Goal: Information Seeking & Learning: Compare options

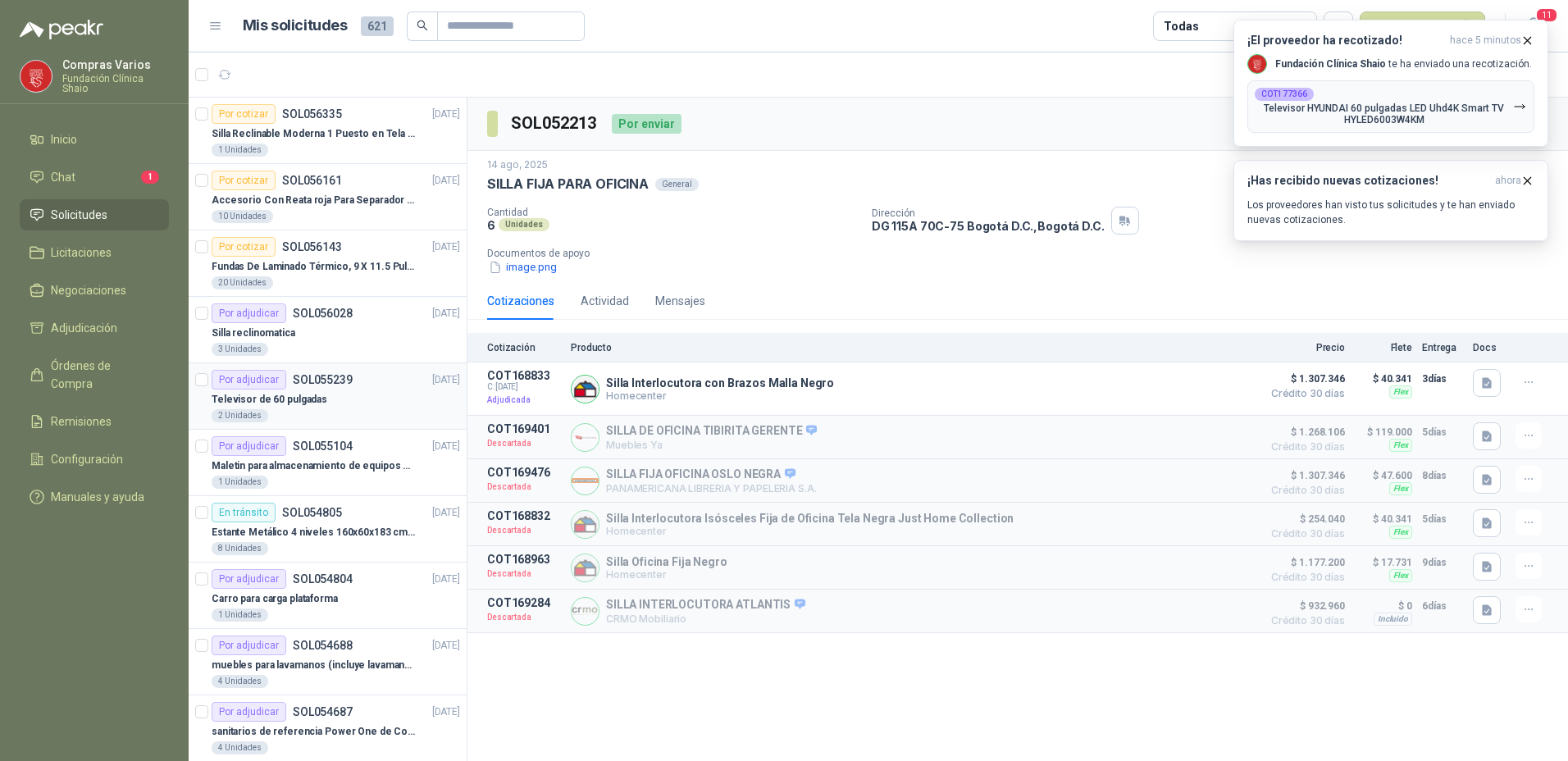
click at [316, 406] on p "Televisor de 60 pulgadas" at bounding box center [270, 400] width 116 height 15
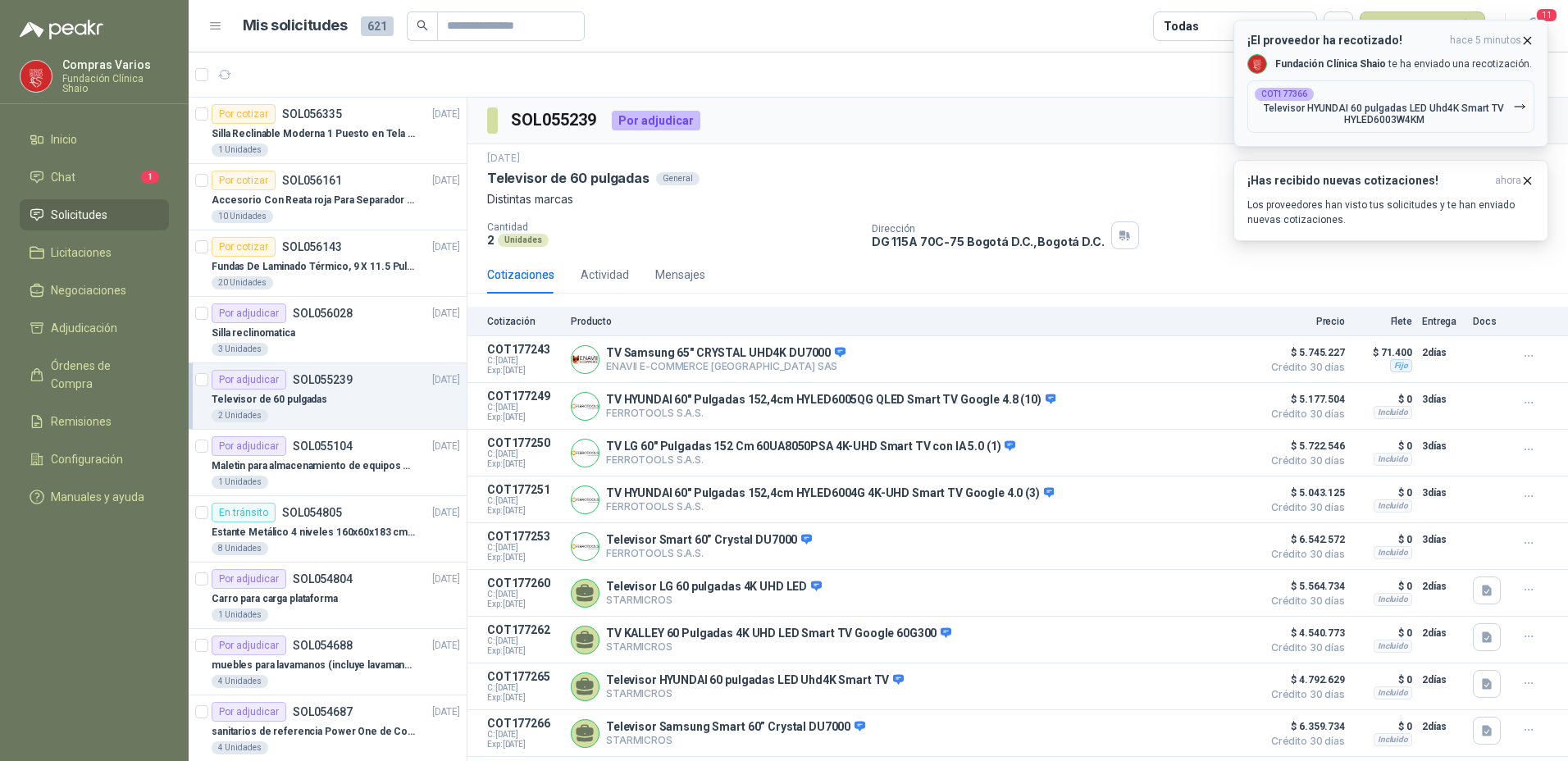
click at [1524, 34] on icon "button" at bounding box center [1527, 40] width 14 height 14
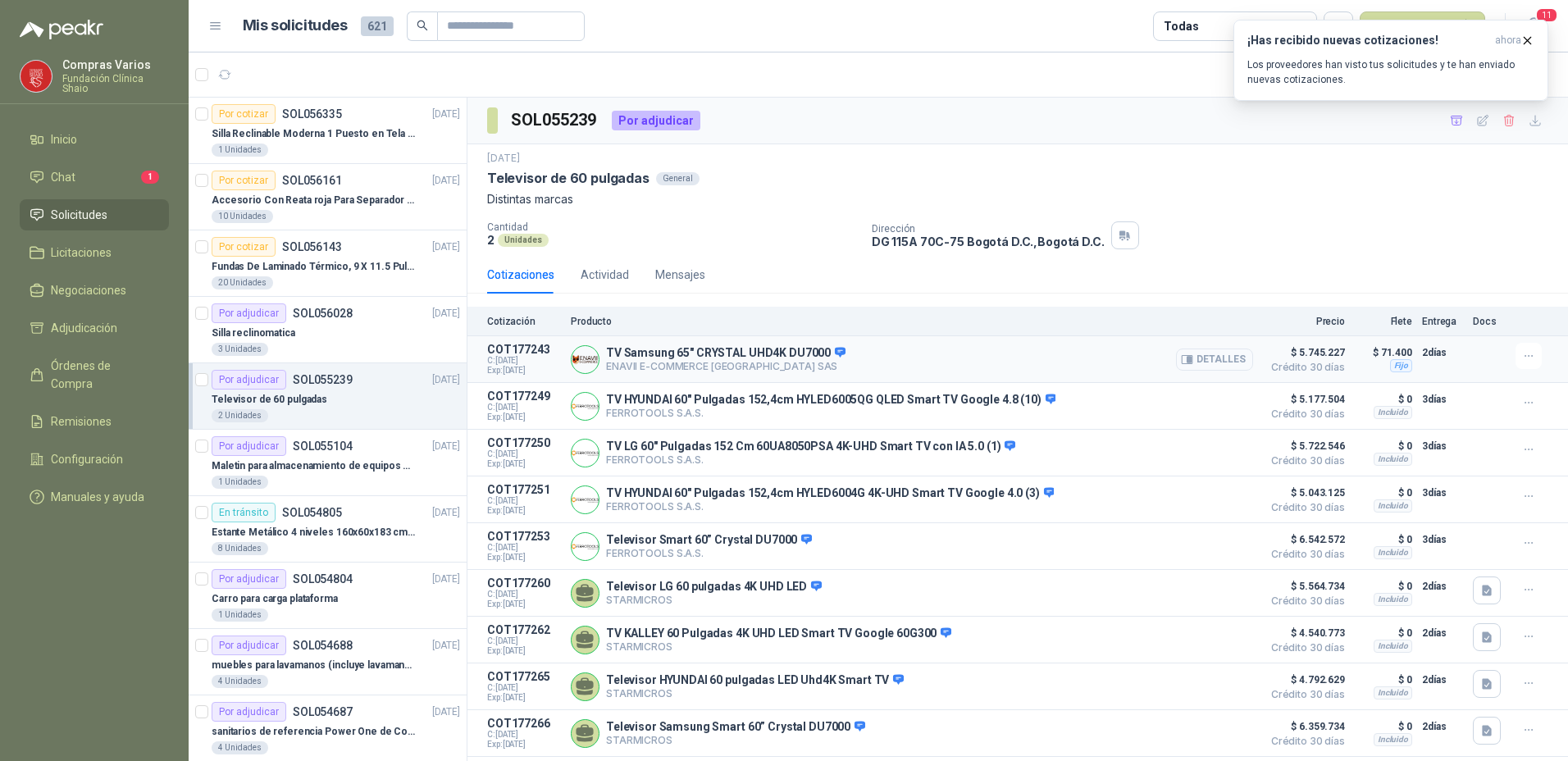
click at [1209, 365] on button "Detalles" at bounding box center [1214, 359] width 77 height 22
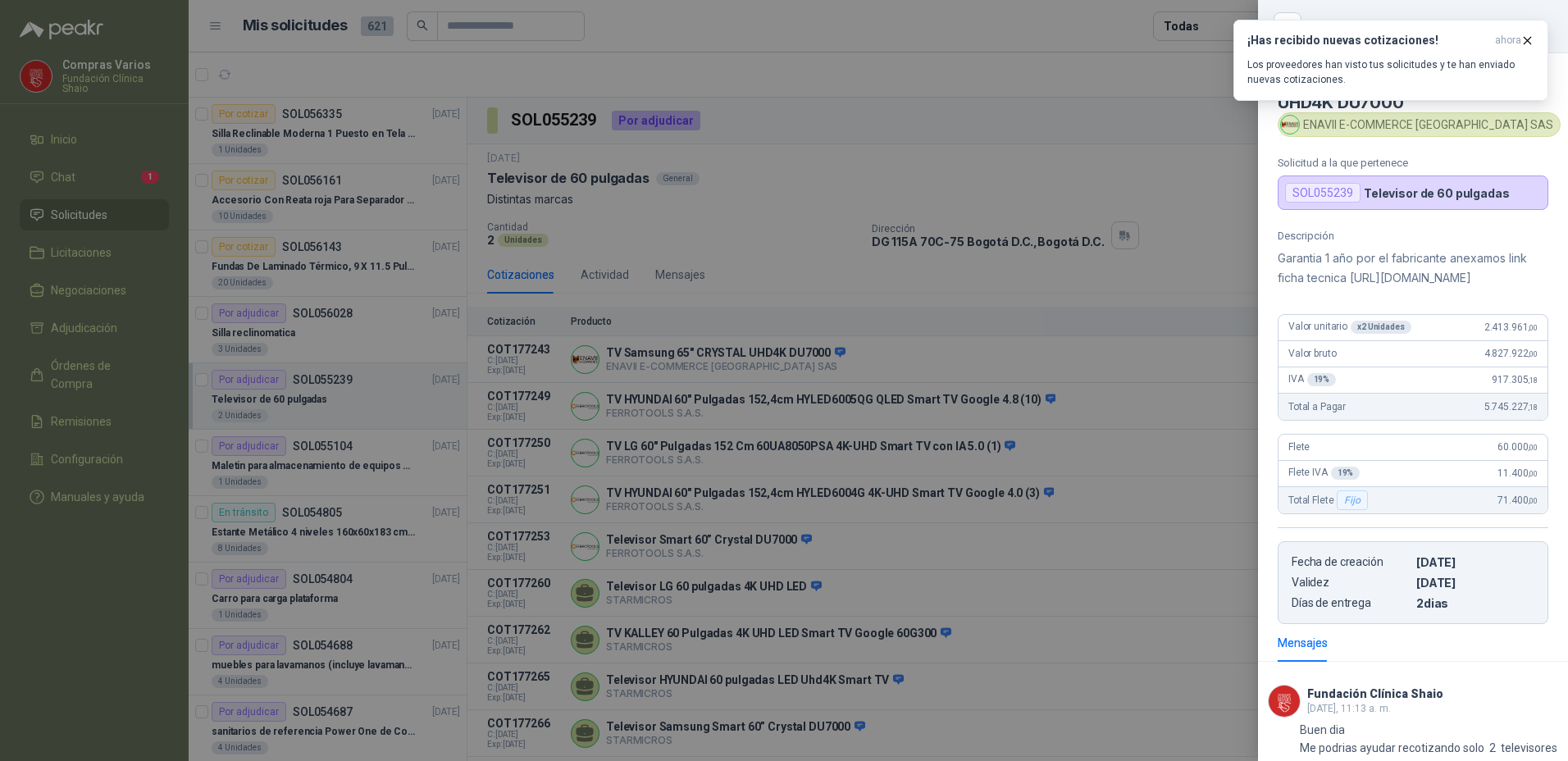
scroll to position [370, 0]
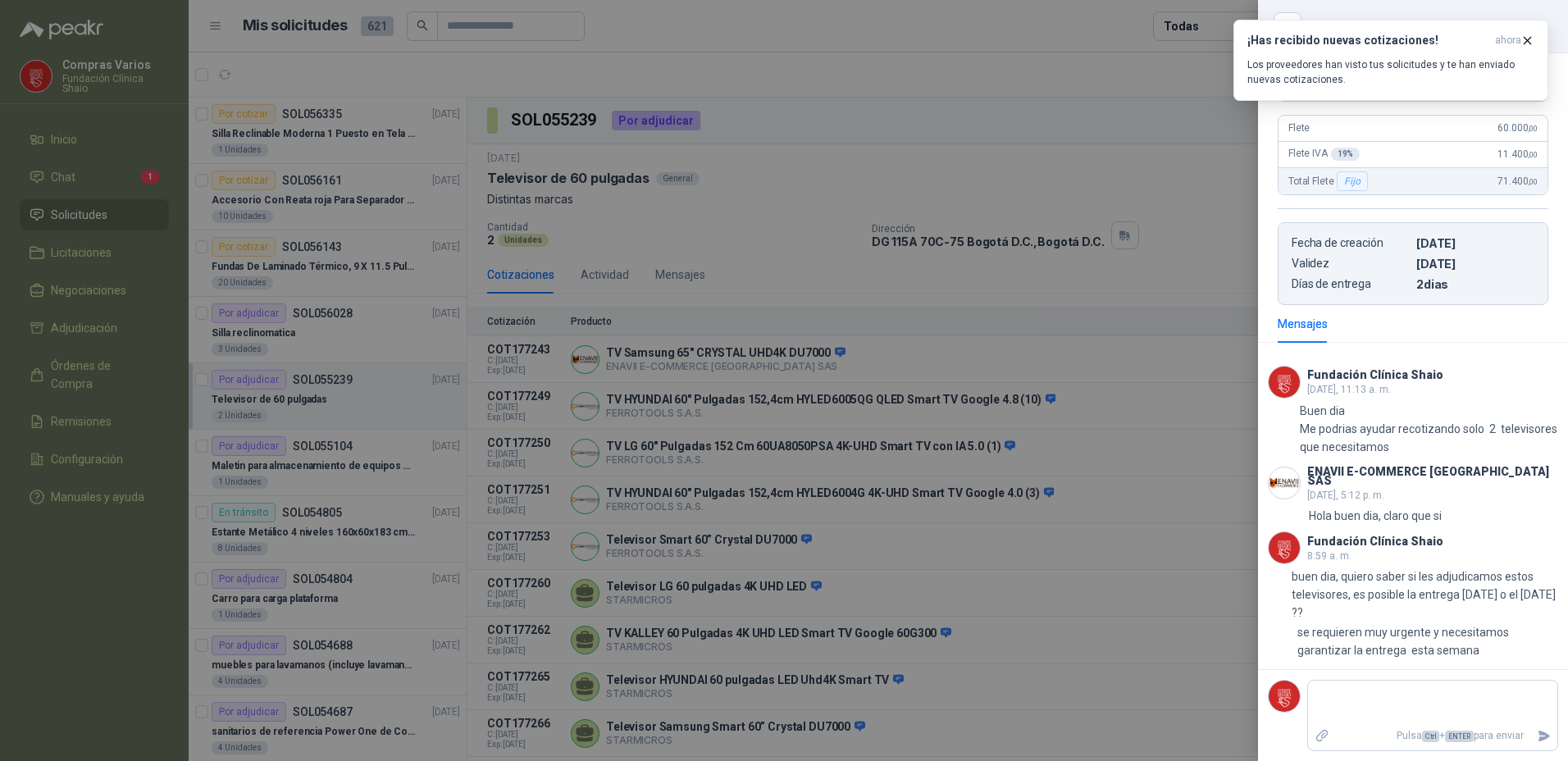
click at [817, 188] on div at bounding box center [784, 380] width 1568 height 761
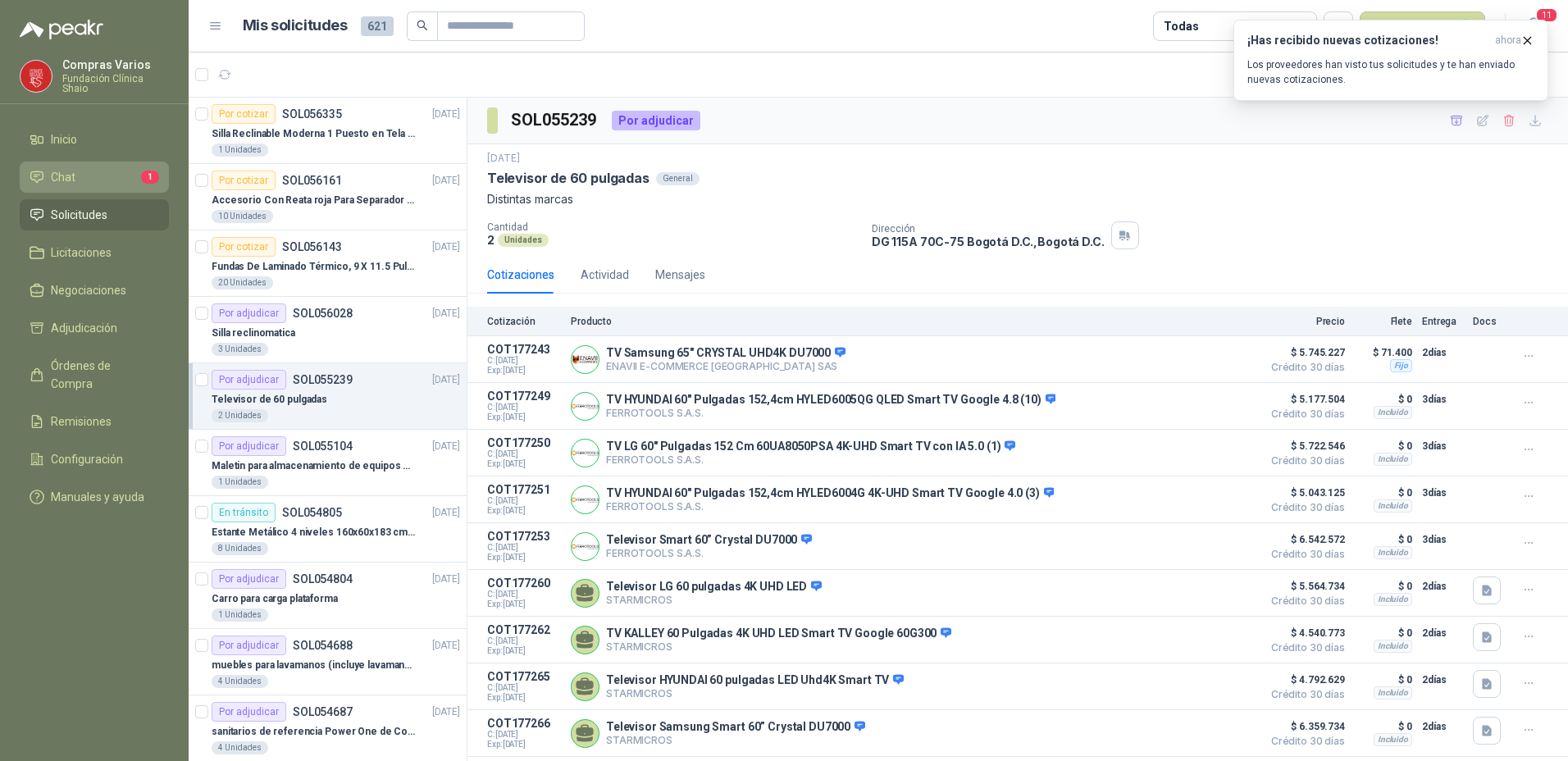
click at [45, 186] on link "Chat 1" at bounding box center [94, 177] width 149 height 31
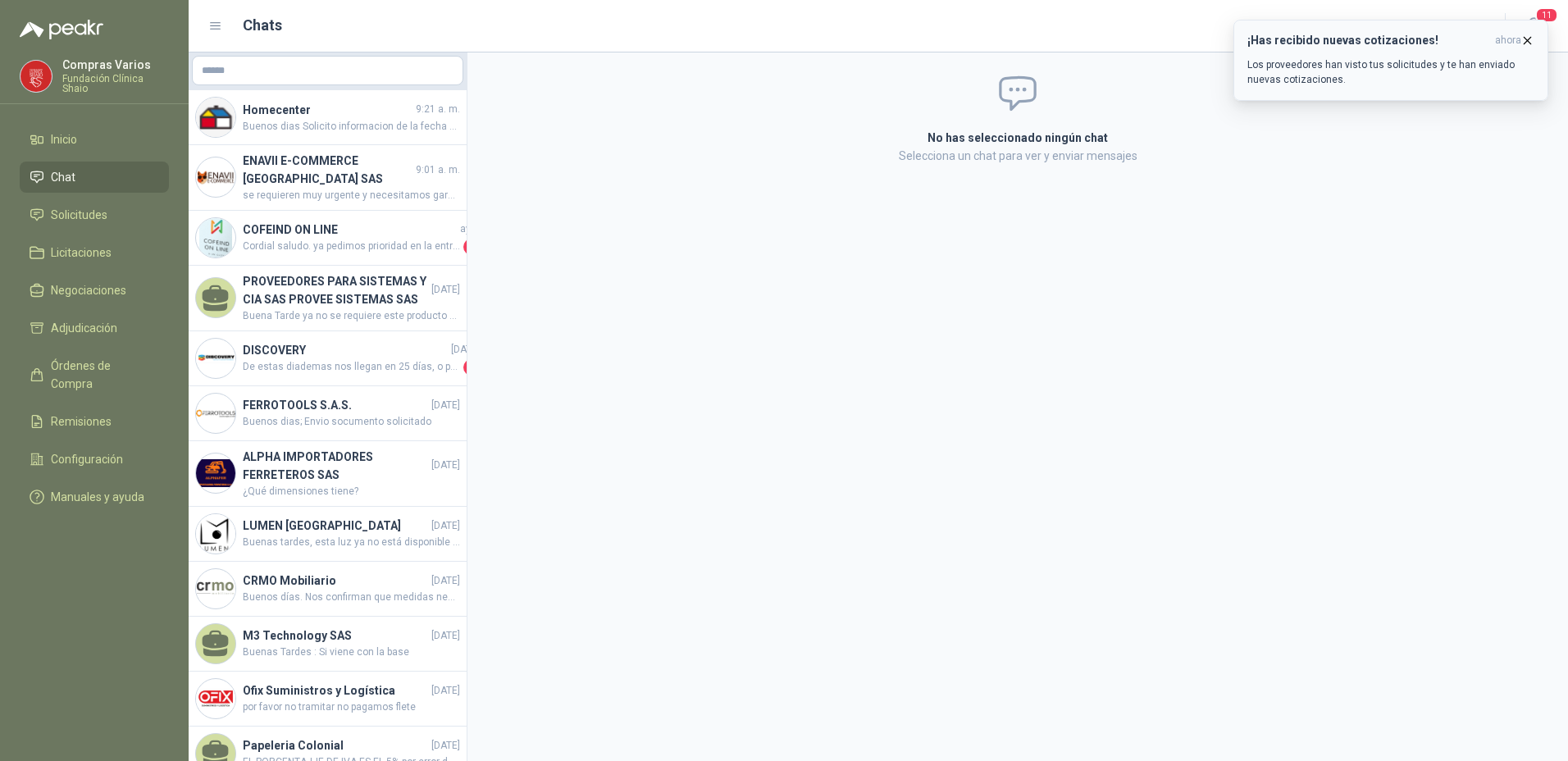
click at [1529, 37] on icon "button" at bounding box center [1527, 40] width 14 height 14
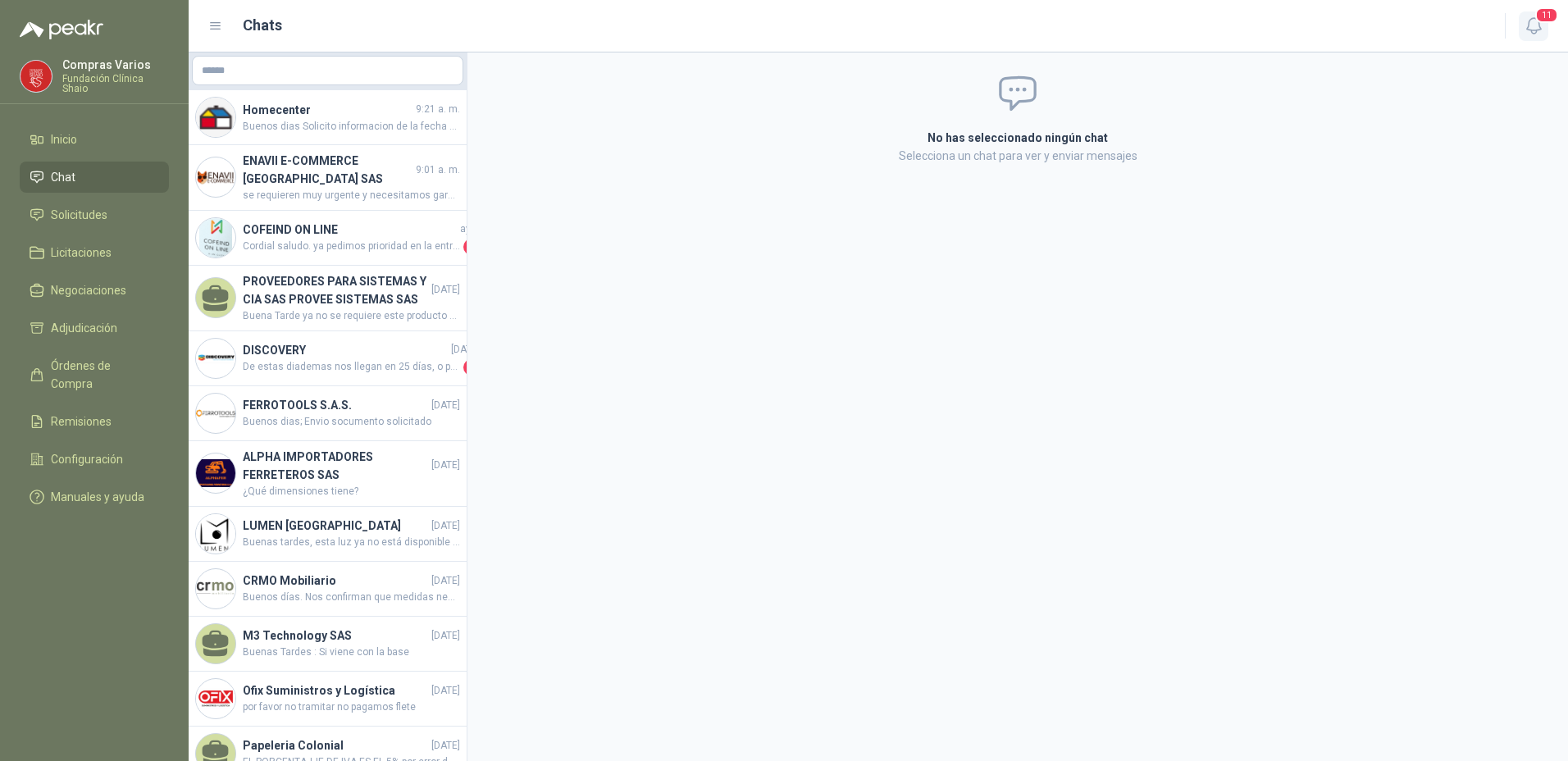
click at [1535, 22] on icon "button" at bounding box center [1535, 26] width 21 height 21
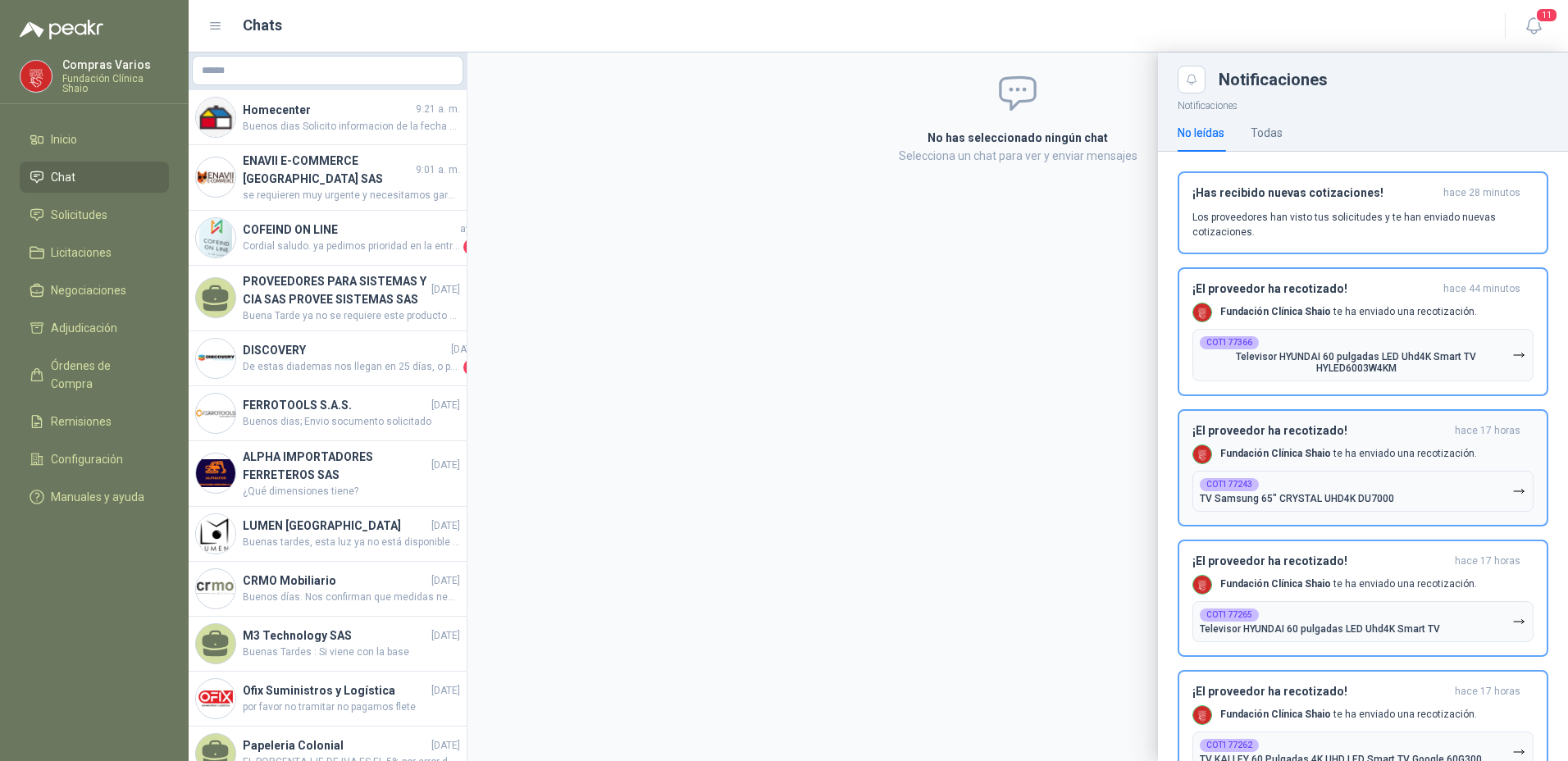
click at [1462, 316] on p "Fundación Clínica Shaio te ha enviado una recotización." at bounding box center [1348, 312] width 257 height 14
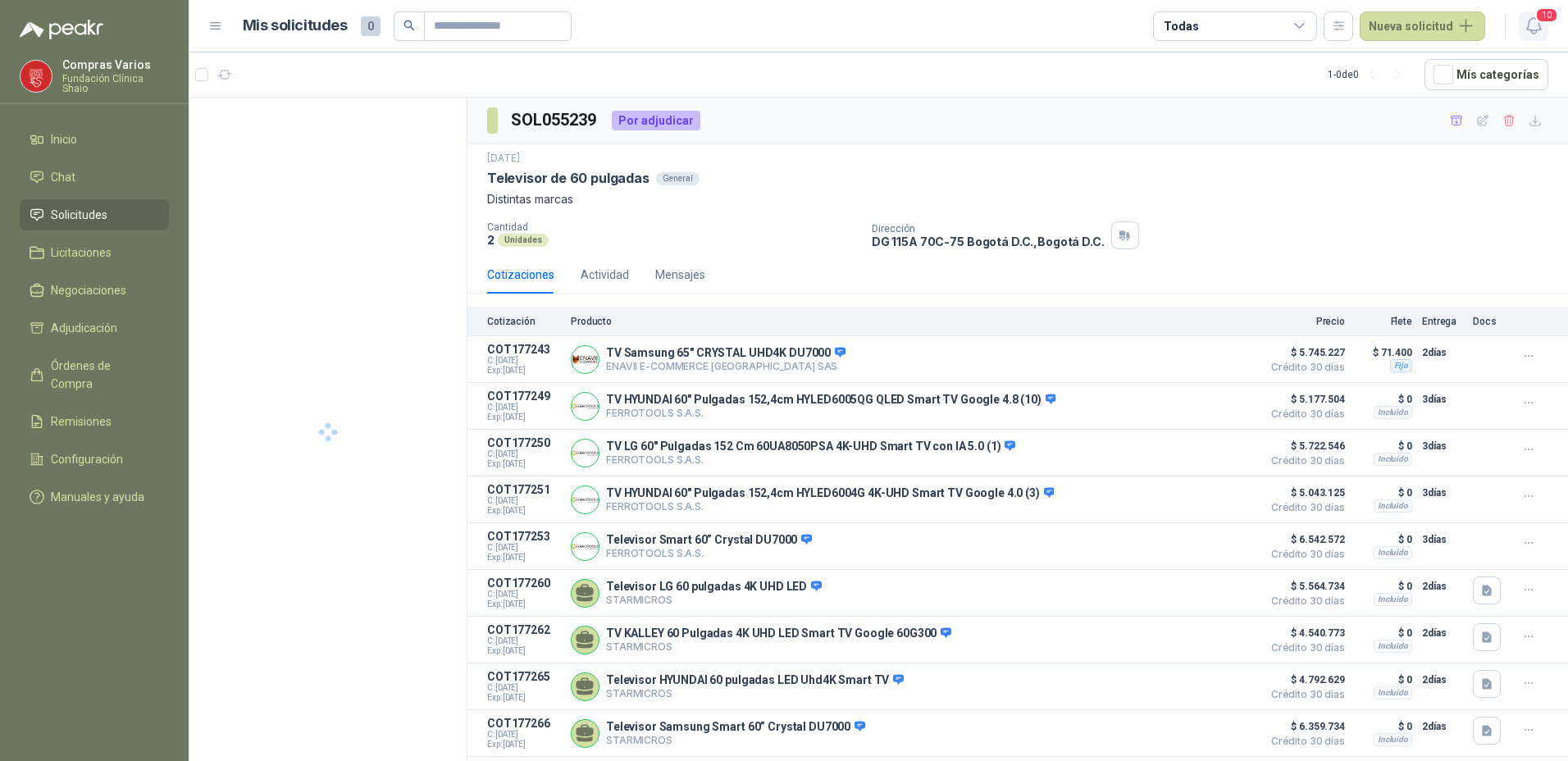
click at [1530, 23] on icon "button" at bounding box center [1535, 26] width 21 height 21
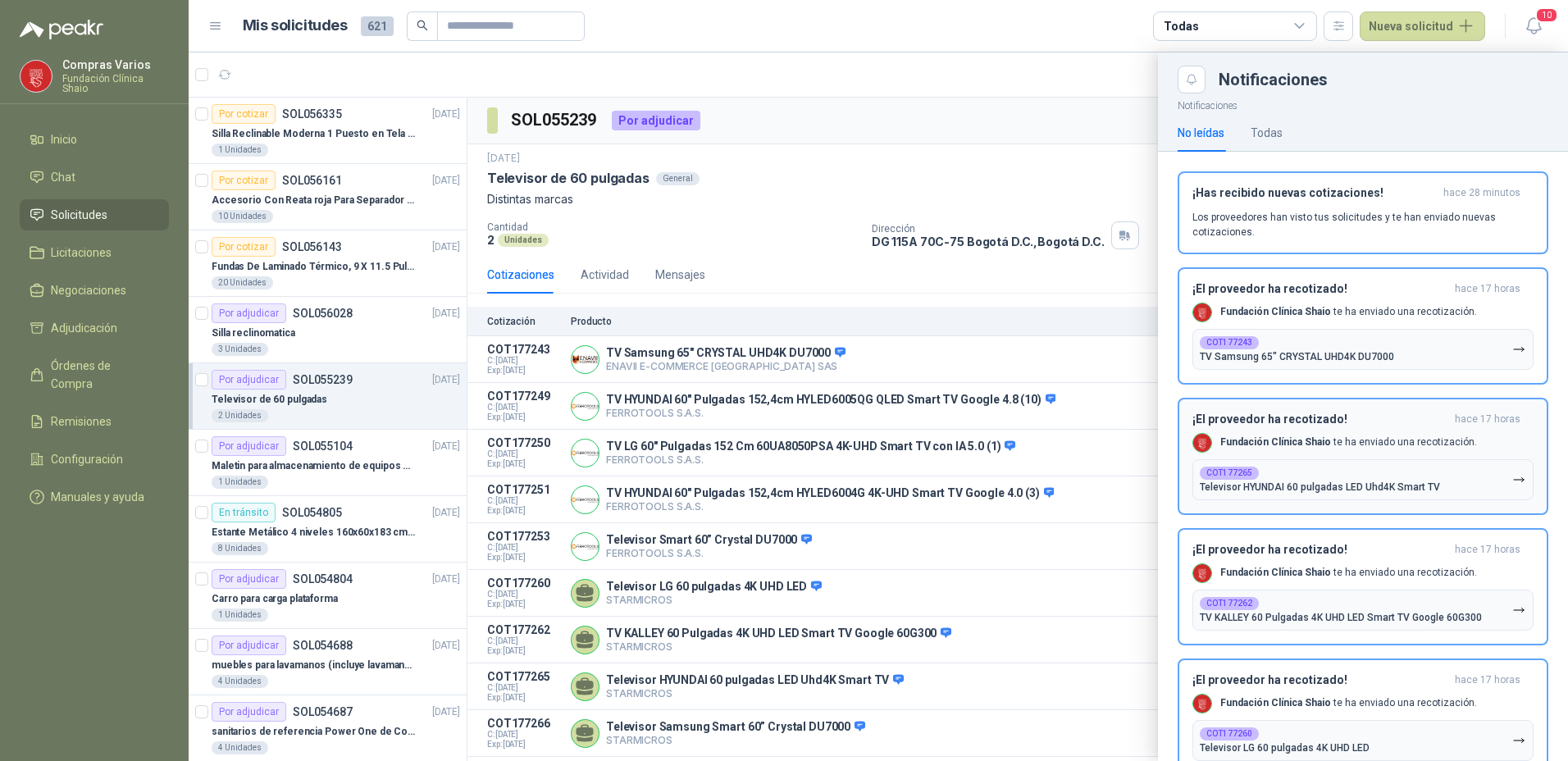
click at [1370, 444] on p "Fundación Clínica Shaio te ha enviado una recotización." at bounding box center [1348, 442] width 257 height 14
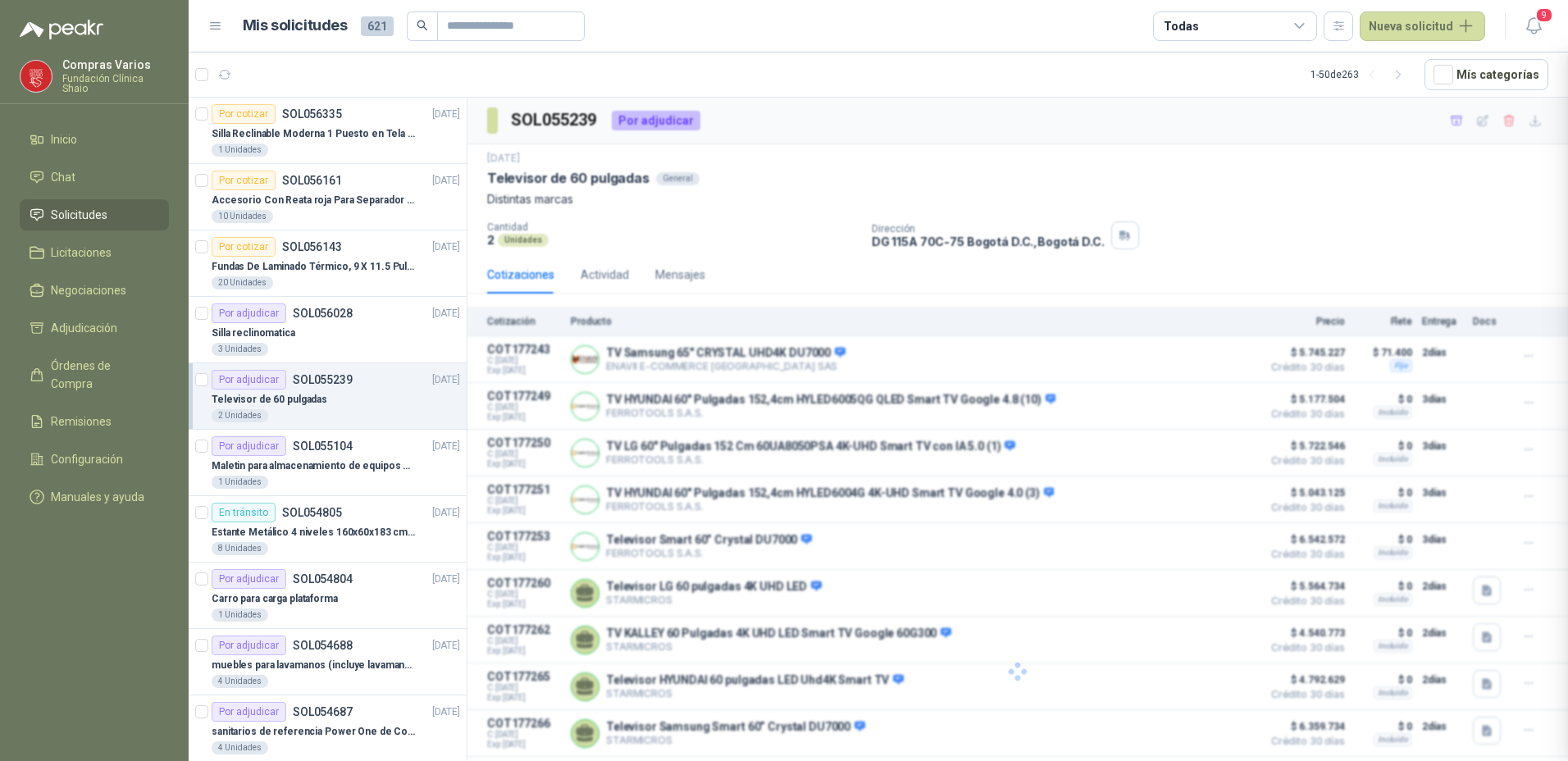
scroll to position [6, 0]
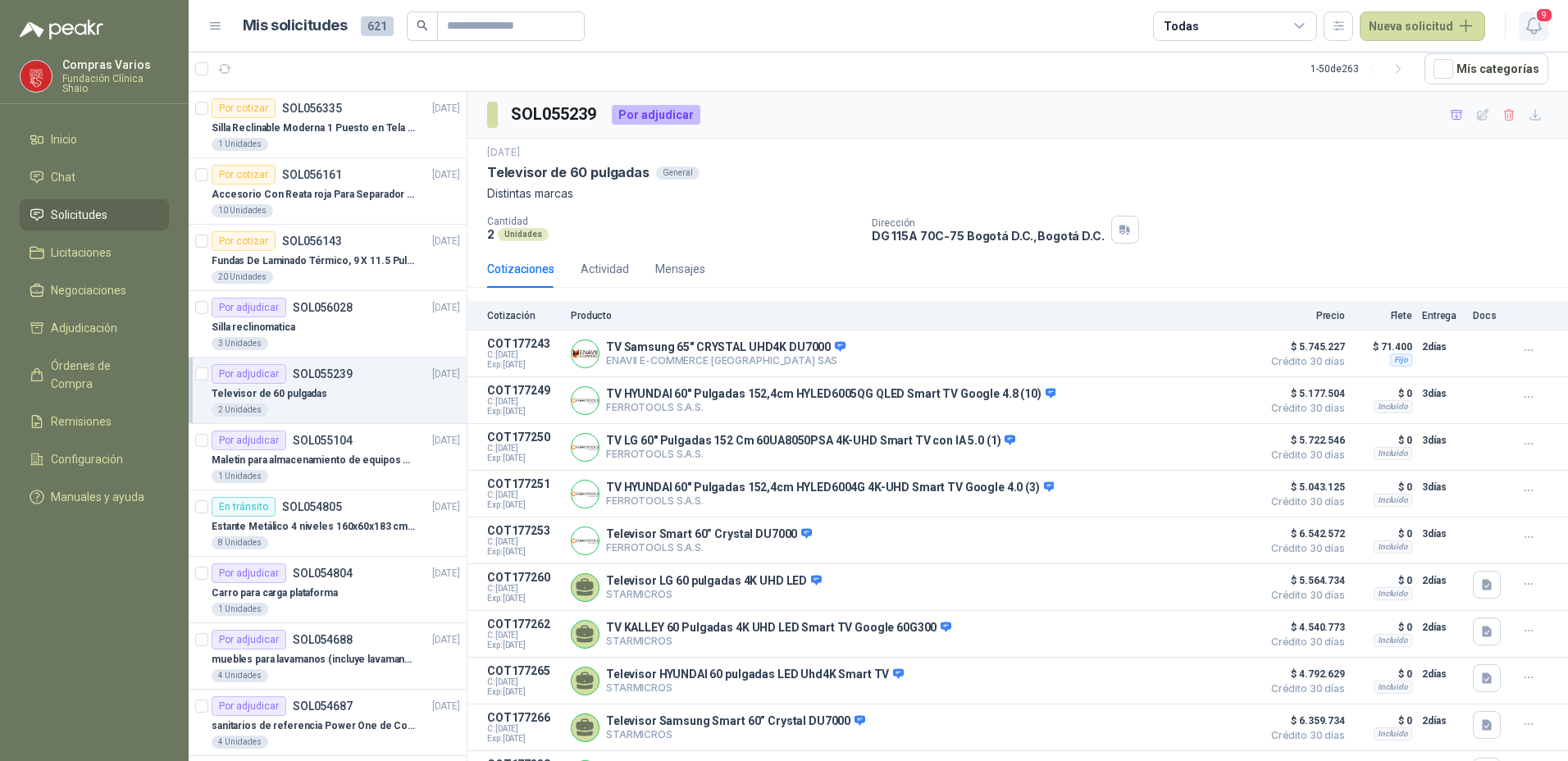
click at [1527, 21] on icon "button" at bounding box center [1535, 26] width 21 height 21
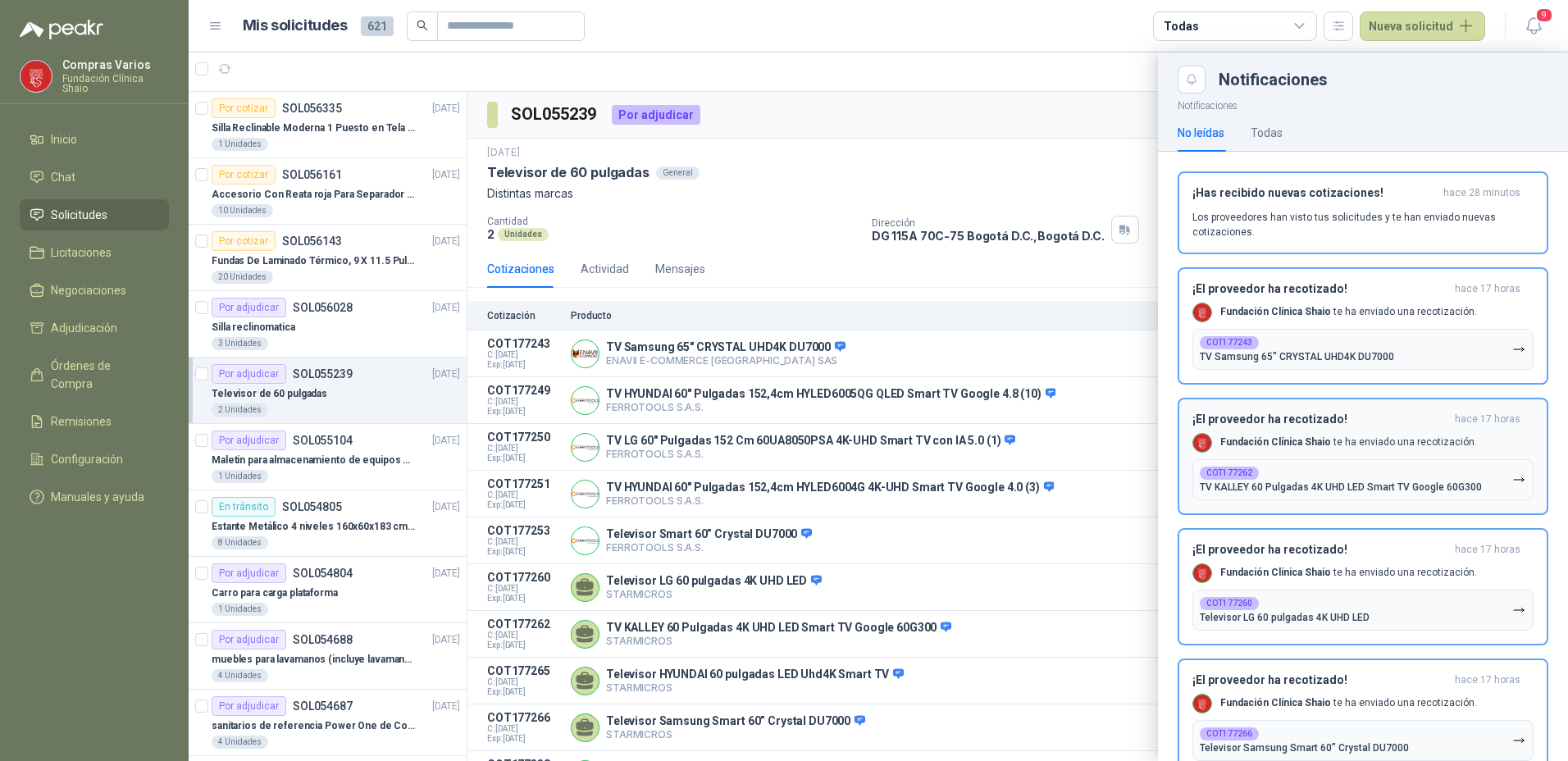
click at [1302, 457] on div "¡El proveedor ha recotizado! hace 17 horas Fundación Clínica Shaio te ha enviad…" at bounding box center [1363, 456] width 341 height 87
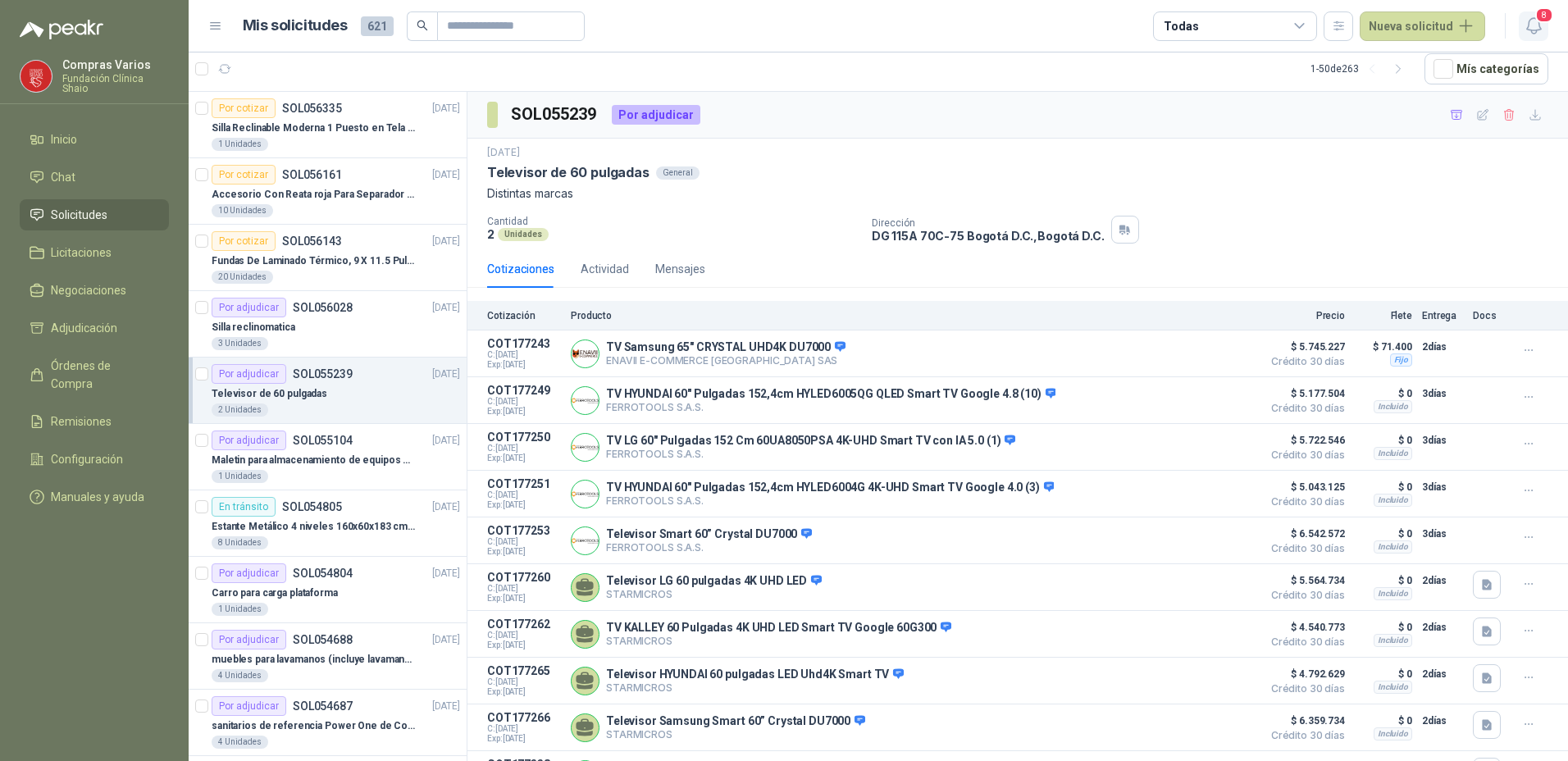
click at [1536, 27] on icon "button" at bounding box center [1535, 26] width 21 height 21
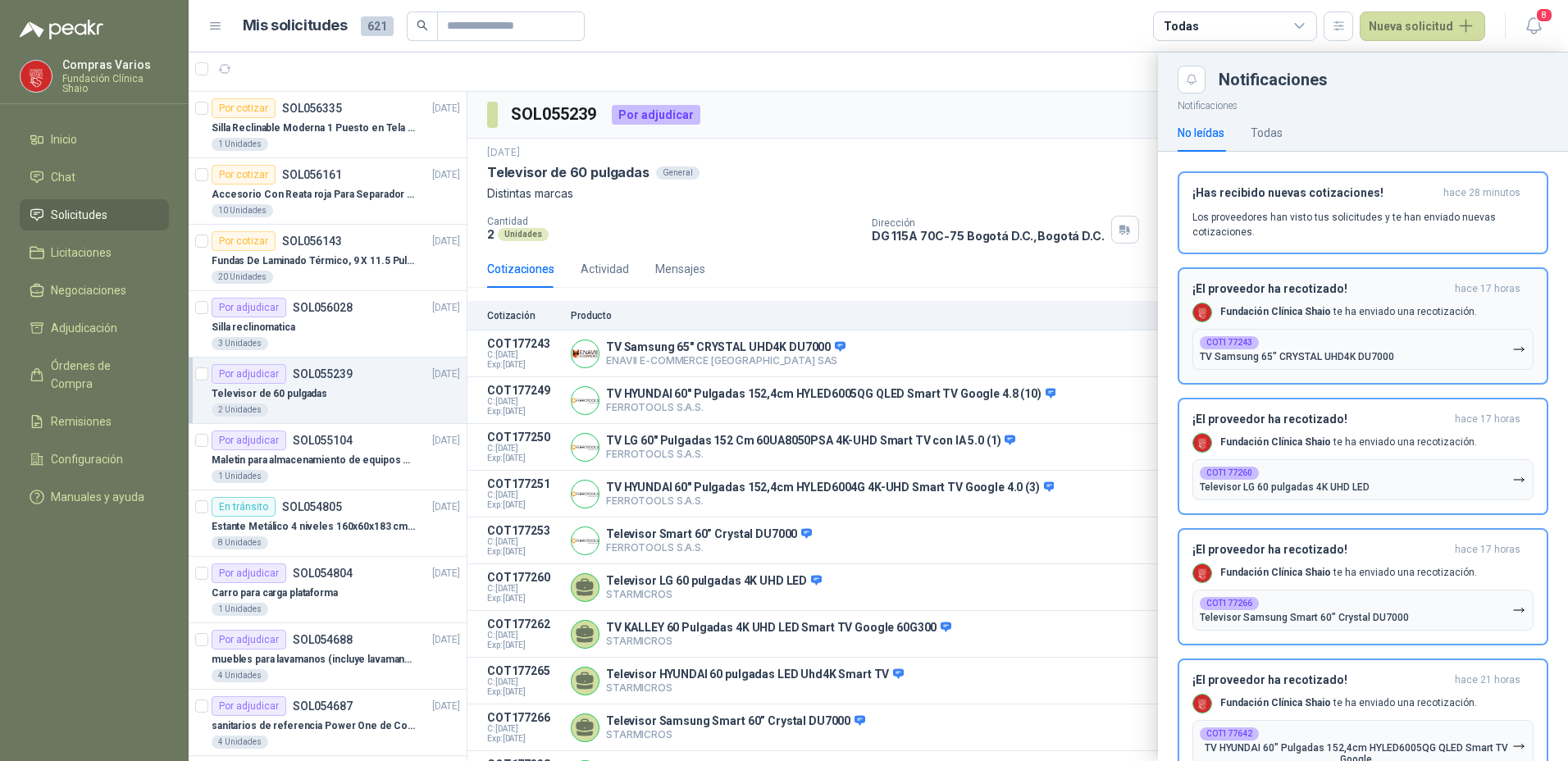
click at [1346, 300] on div "¡El proveedor ha recotizado! hace 17 horas Fundación Clínica Shaio te ha enviad…" at bounding box center [1363, 326] width 341 height 87
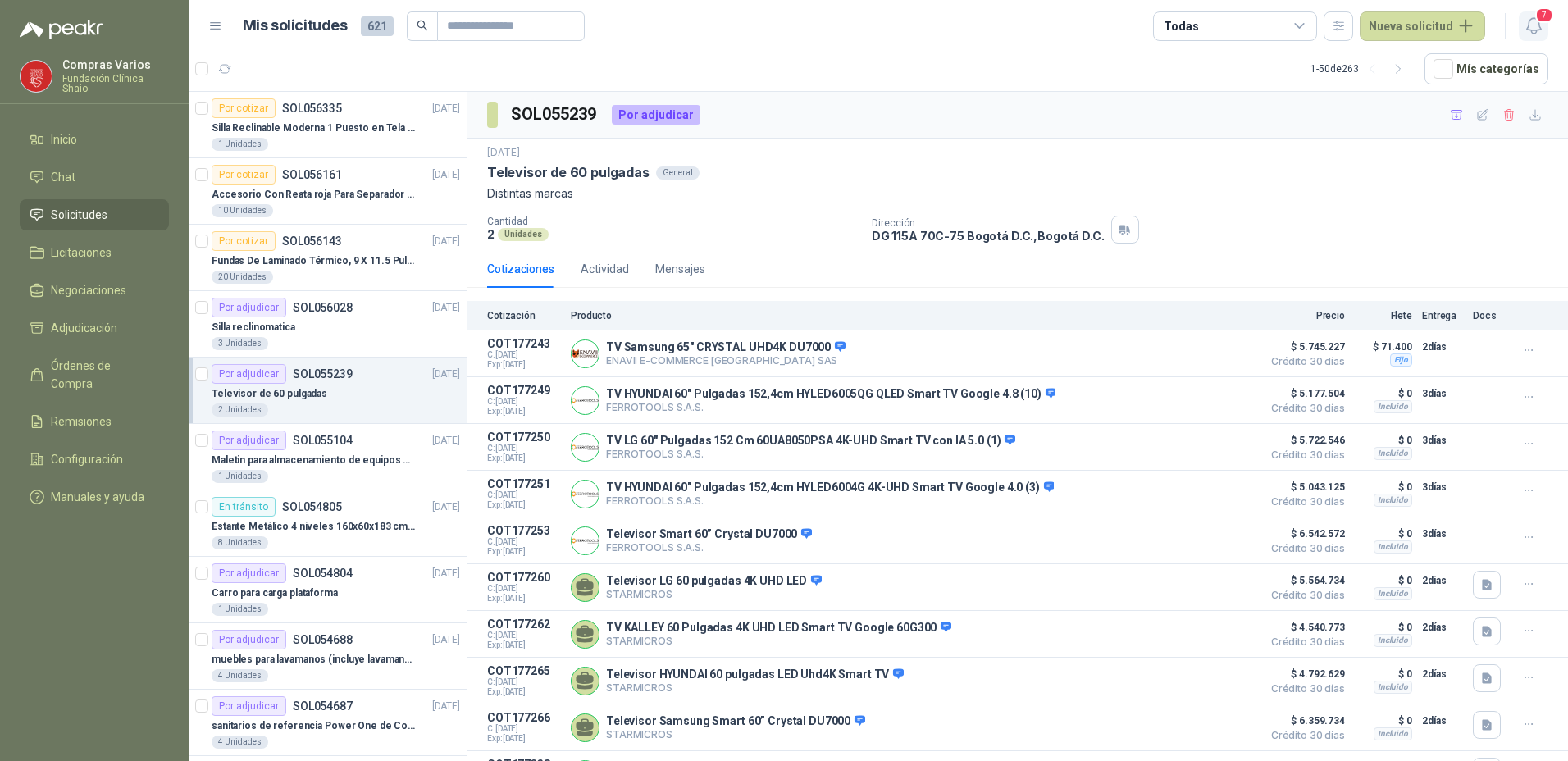
click at [1523, 38] on button "7" at bounding box center [1533, 26] width 29 height 29
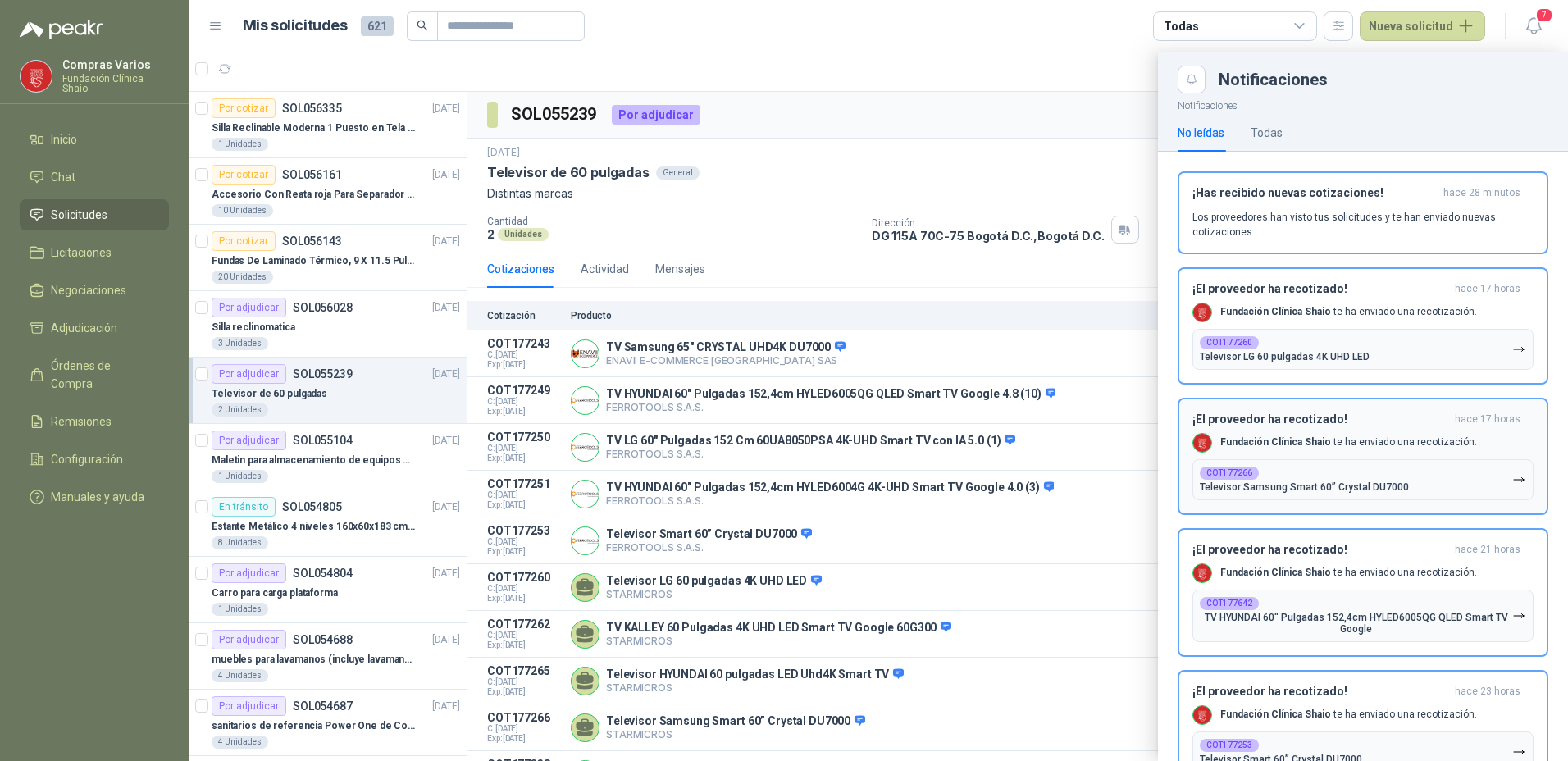
click at [1332, 305] on div "Fundación Clínica Shaio te ha enviado una recotización." at bounding box center [1334, 312] width 284 height 20
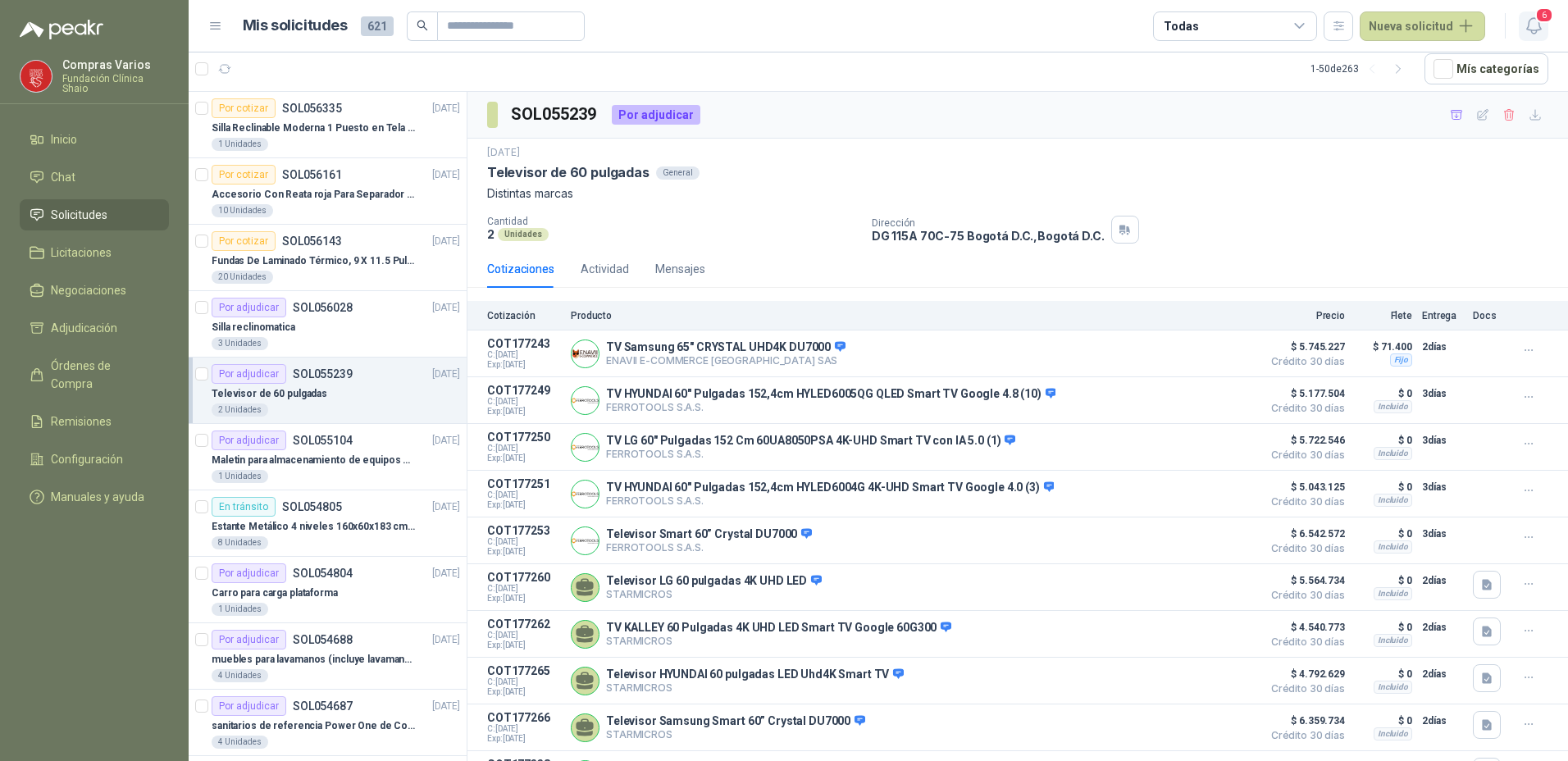
click at [1536, 24] on icon "button" at bounding box center [1535, 26] width 21 height 21
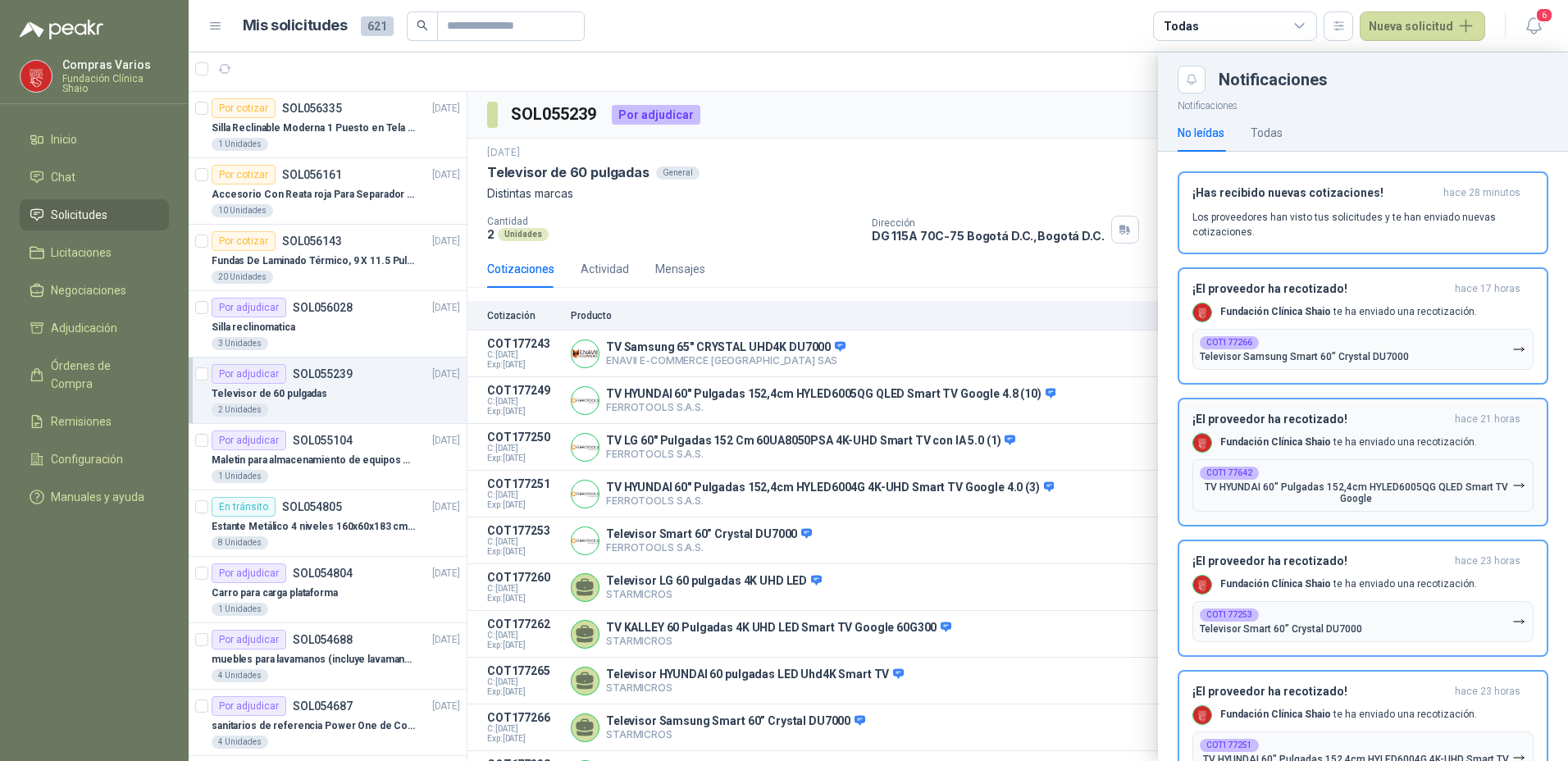
click at [1386, 315] on p "Fundación Clínica Shaio te ha enviado una recotización." at bounding box center [1348, 312] width 257 height 14
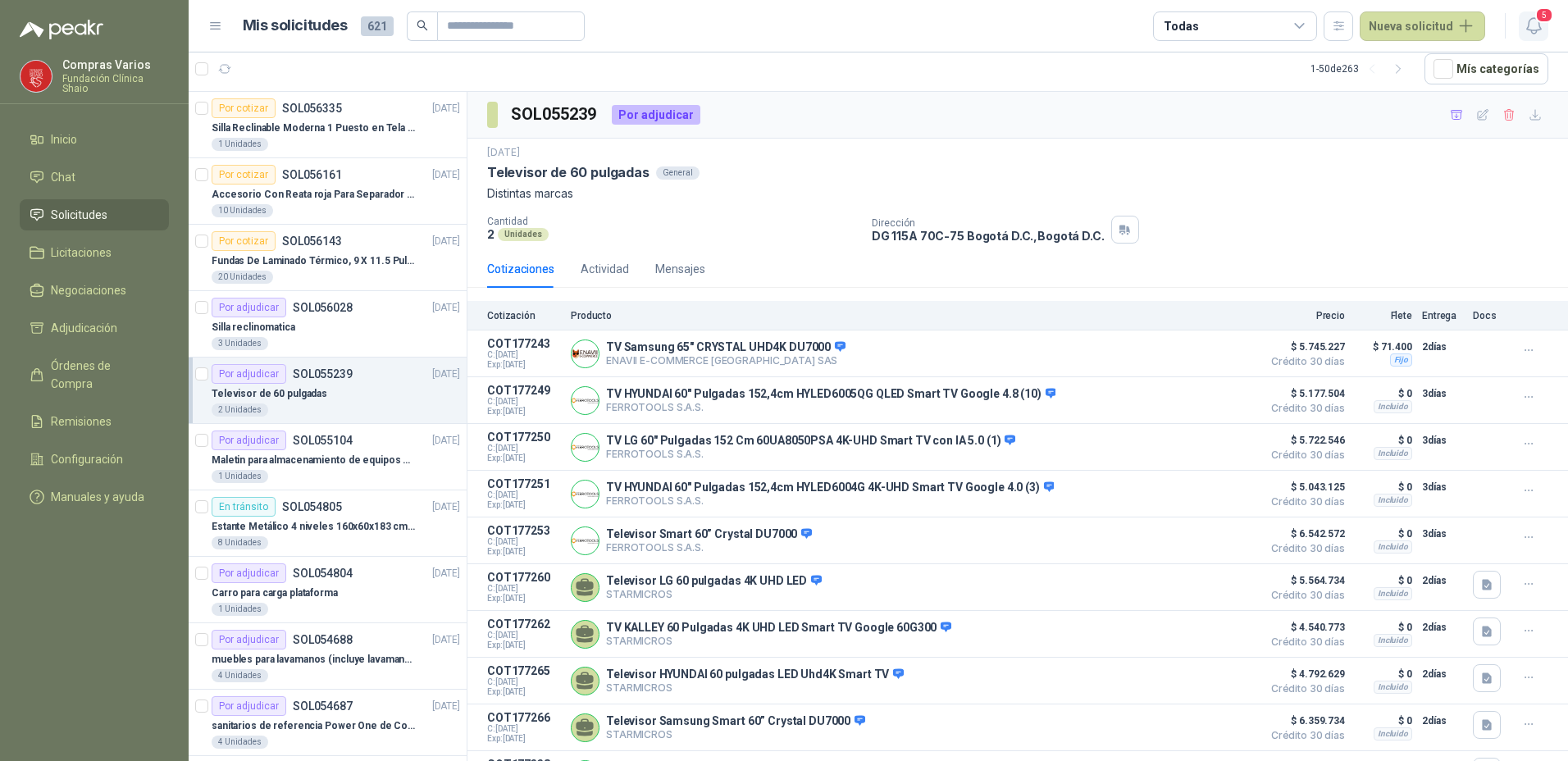
click at [1539, 24] on button "5" at bounding box center [1533, 26] width 29 height 29
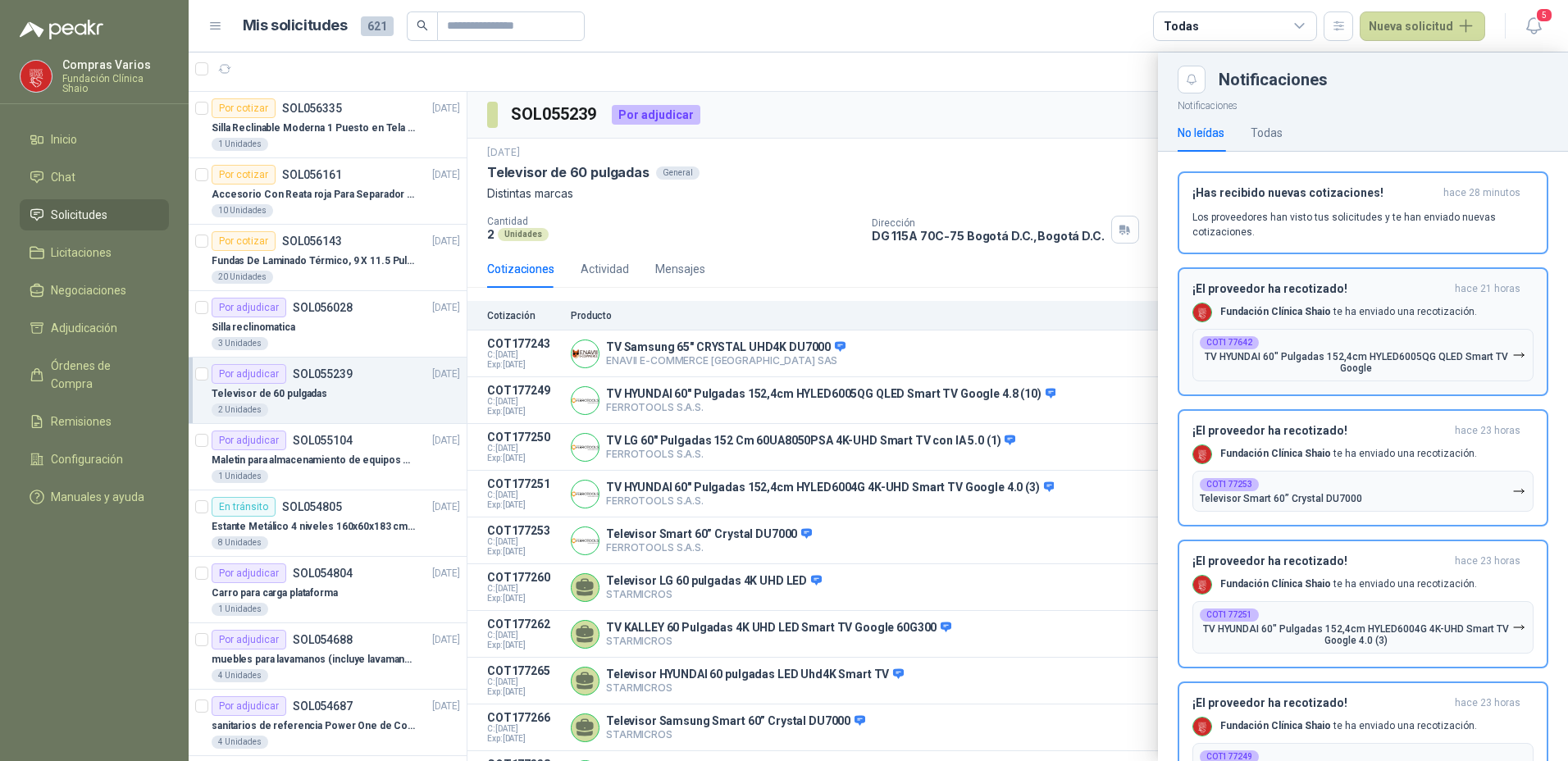
click at [1452, 338] on div "COT177642 TV HYUNDAI 60" Pulgadas 152,4cm HYLED6005QG QLED Smart TV Google" at bounding box center [1356, 355] width 313 height 38
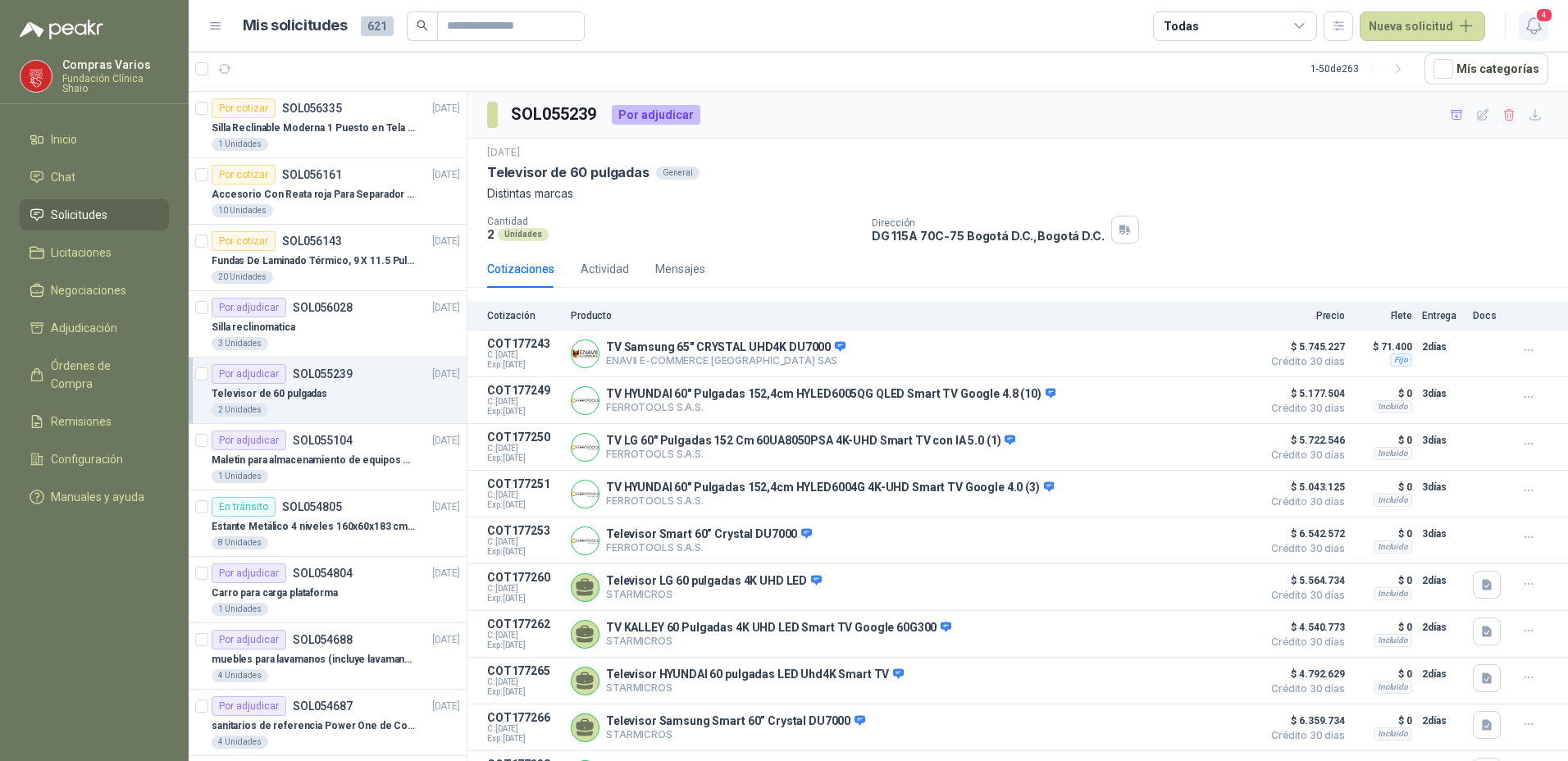
click at [1537, 21] on span "4" at bounding box center [1544, 15] width 18 height 15
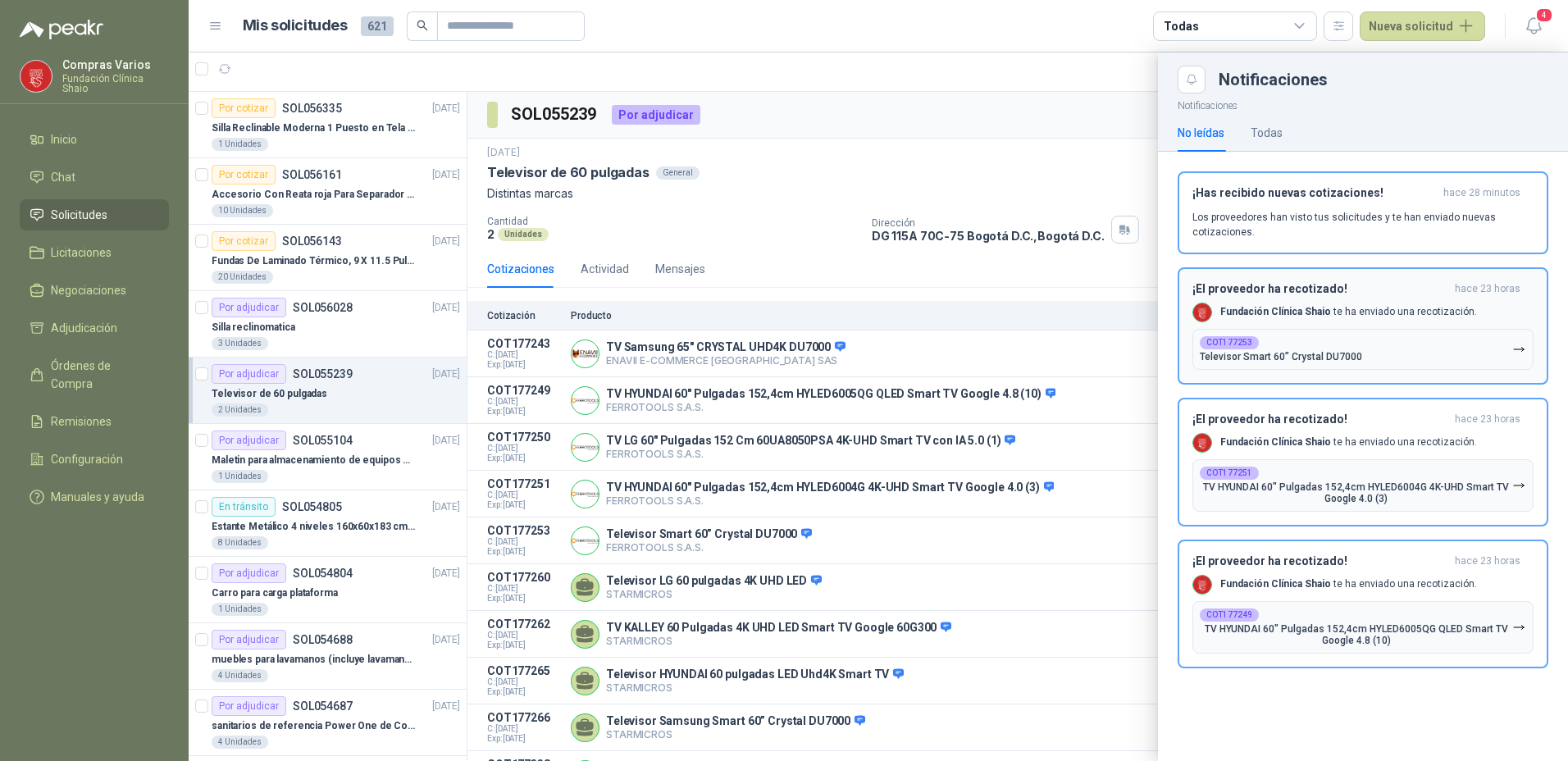
click at [1378, 330] on button "COT177253 Televisor Smart 60” Crystal DU7000" at bounding box center [1363, 349] width 341 height 41
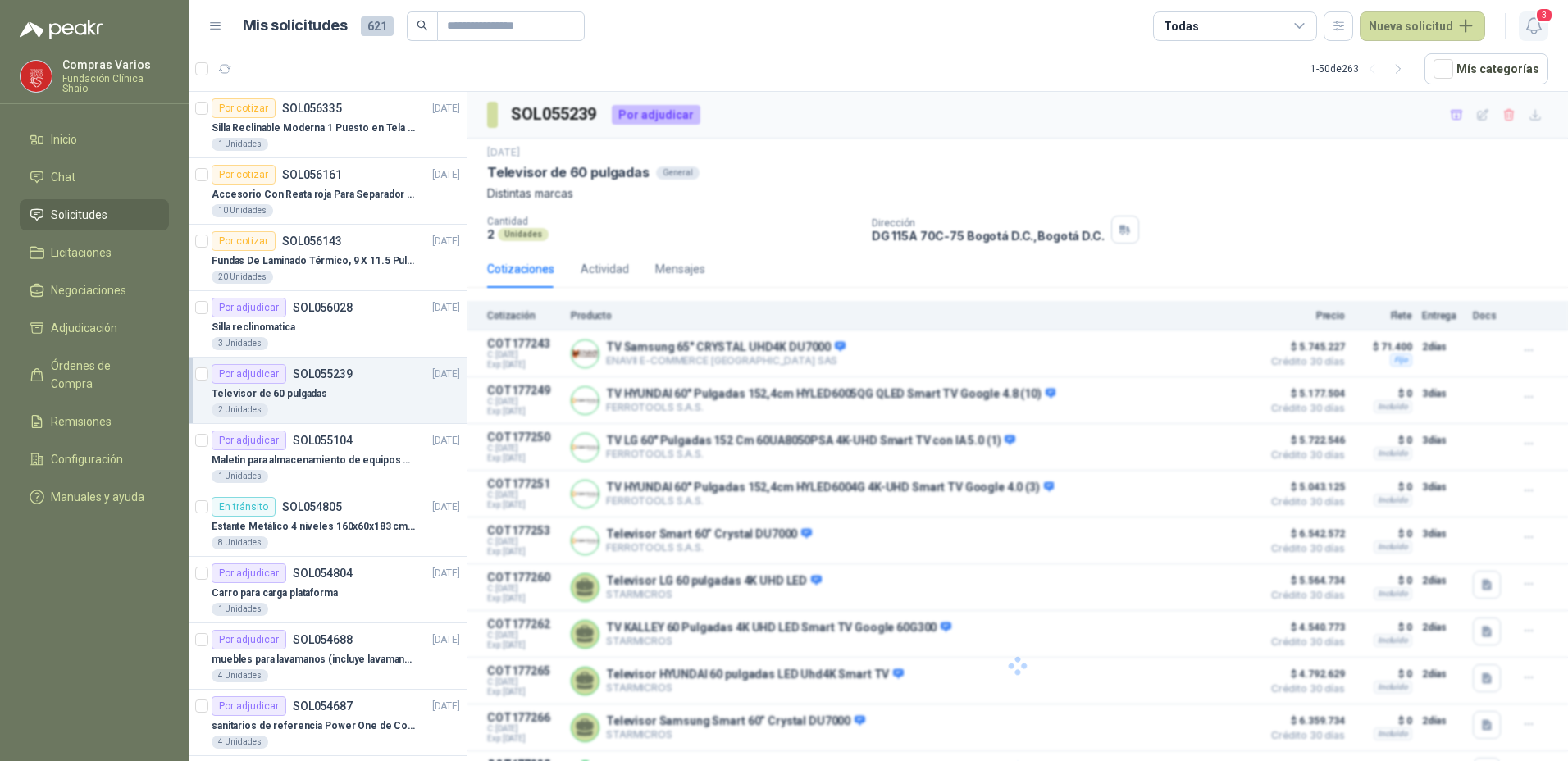
click at [1527, 26] on icon "button" at bounding box center [1535, 26] width 21 height 21
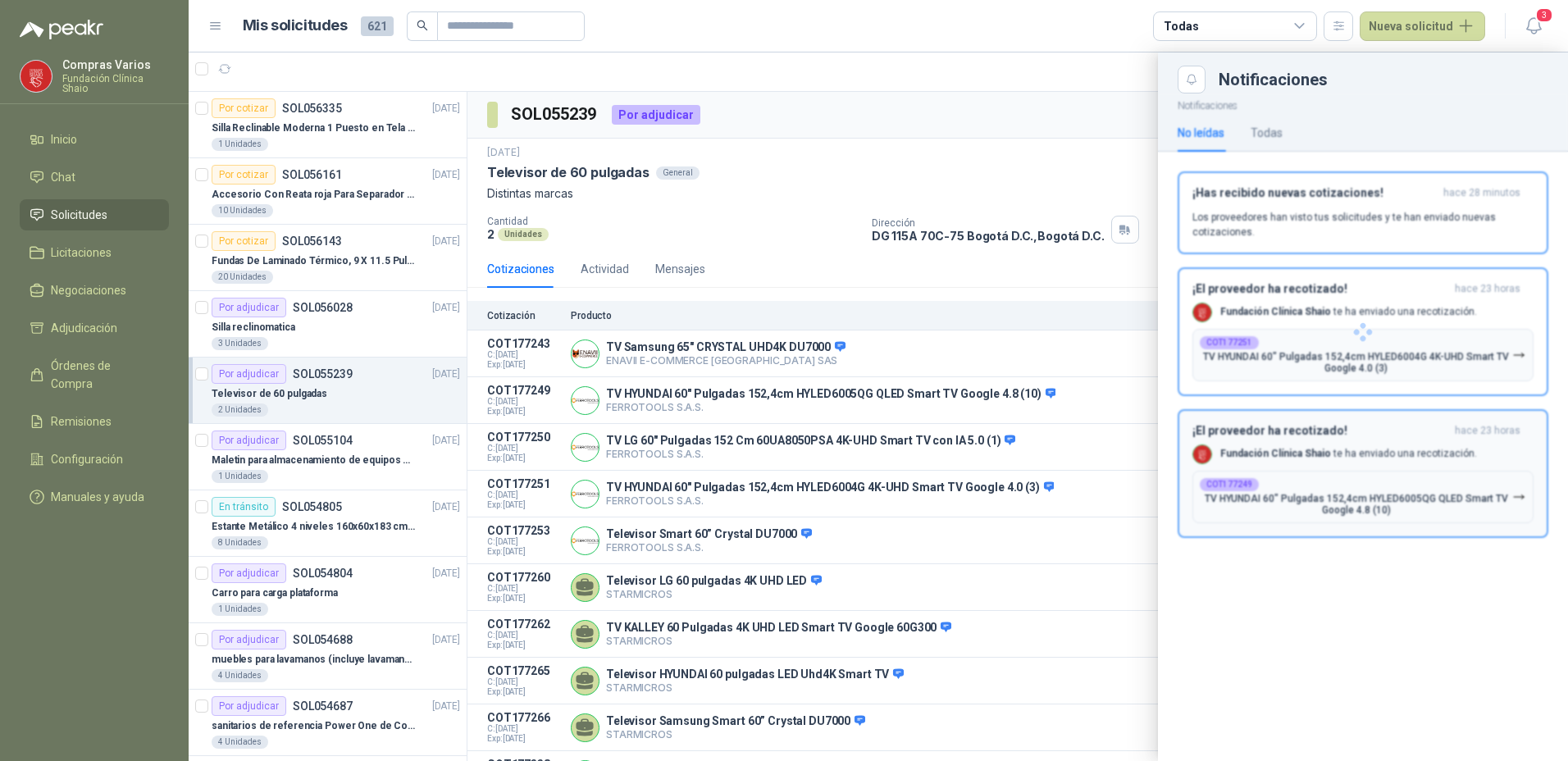
click at [1363, 300] on div "¡El proveedor ha recotizado! hace 23 horas Fundación Clínica Shaio te ha enviad…" at bounding box center [1363, 332] width 341 height 99
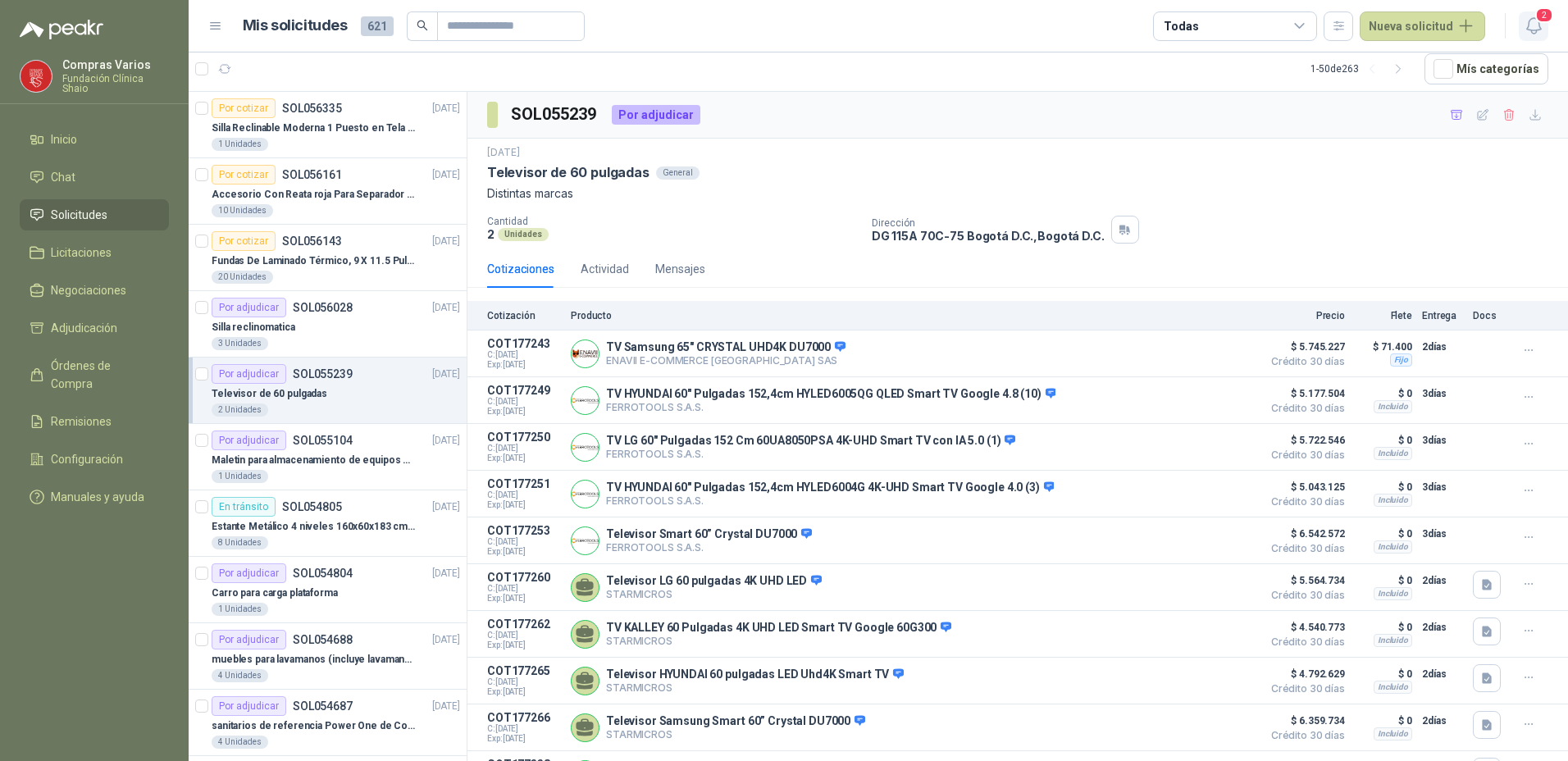
click at [1529, 31] on icon "button" at bounding box center [1535, 26] width 21 height 21
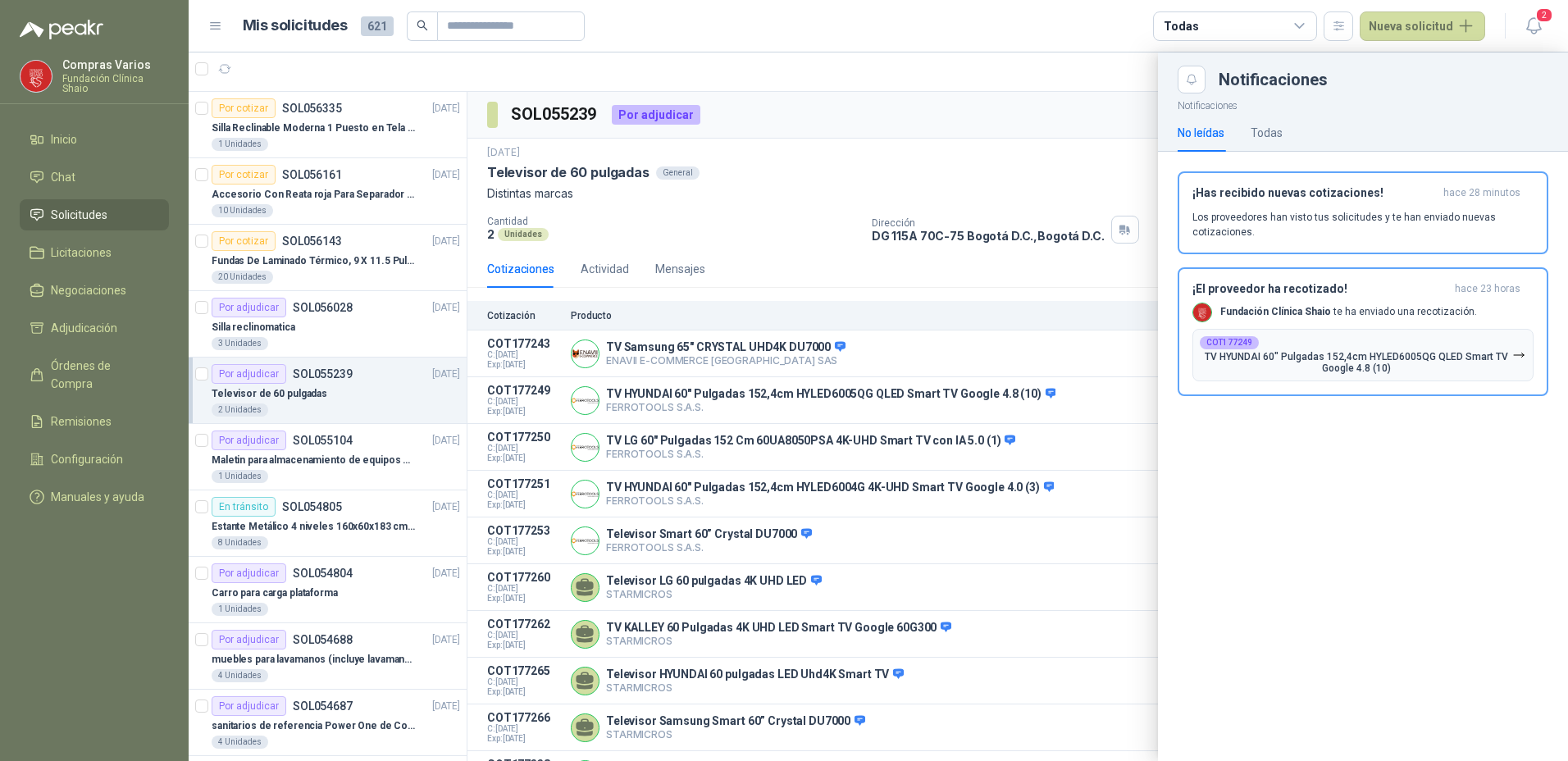
click at [1393, 348] on div "COT177249 TV HYUNDAI 60" Pulgadas 152,4cm HYLED6005QG QLED Smart TV Google 4.8 …" at bounding box center [1356, 355] width 313 height 38
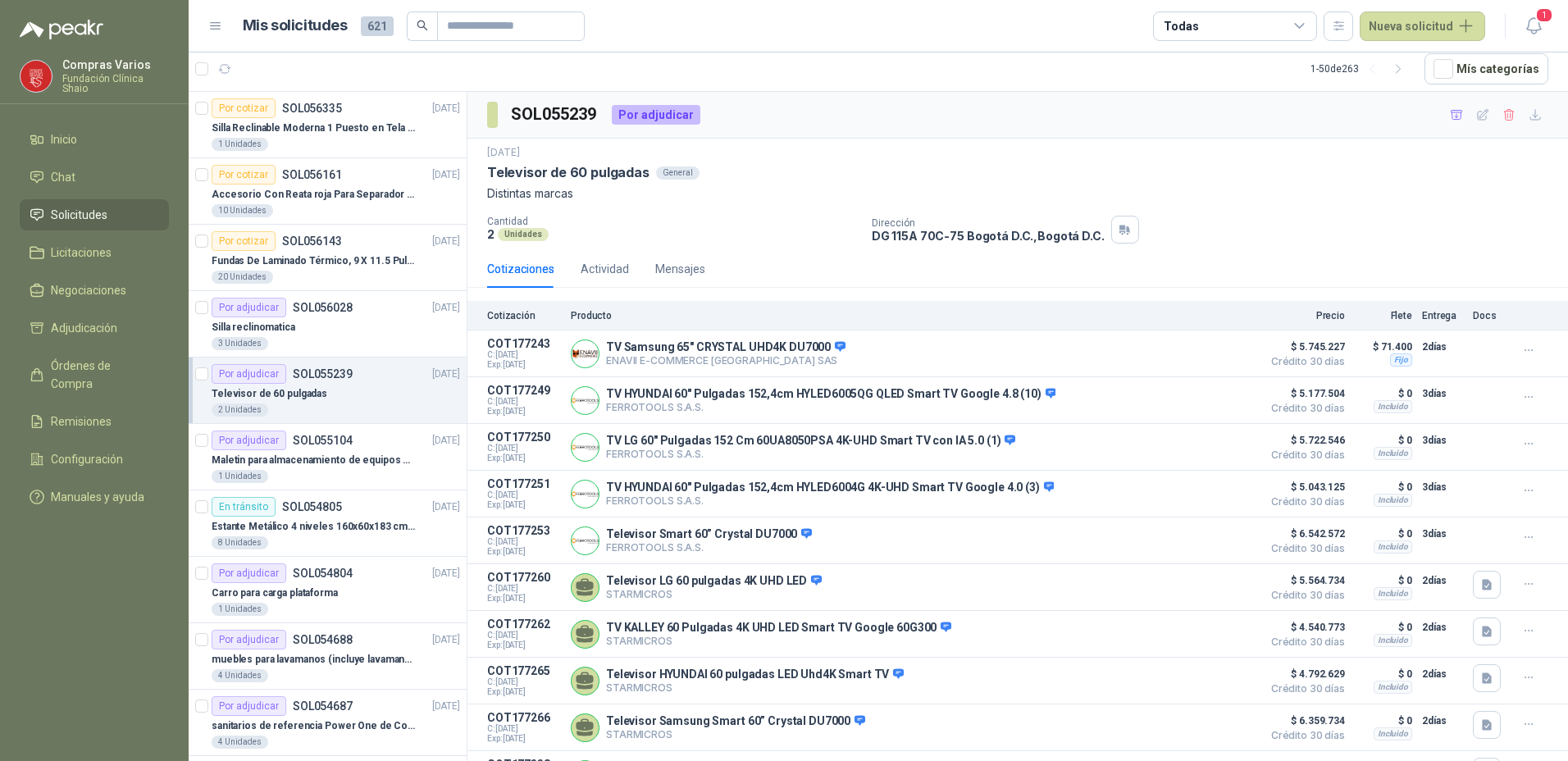
click at [1206, 195] on p "Distintas marcas" at bounding box center [1018, 193] width 1061 height 18
click at [81, 217] on span "Solicitudes" at bounding box center [80, 215] width 57 height 18
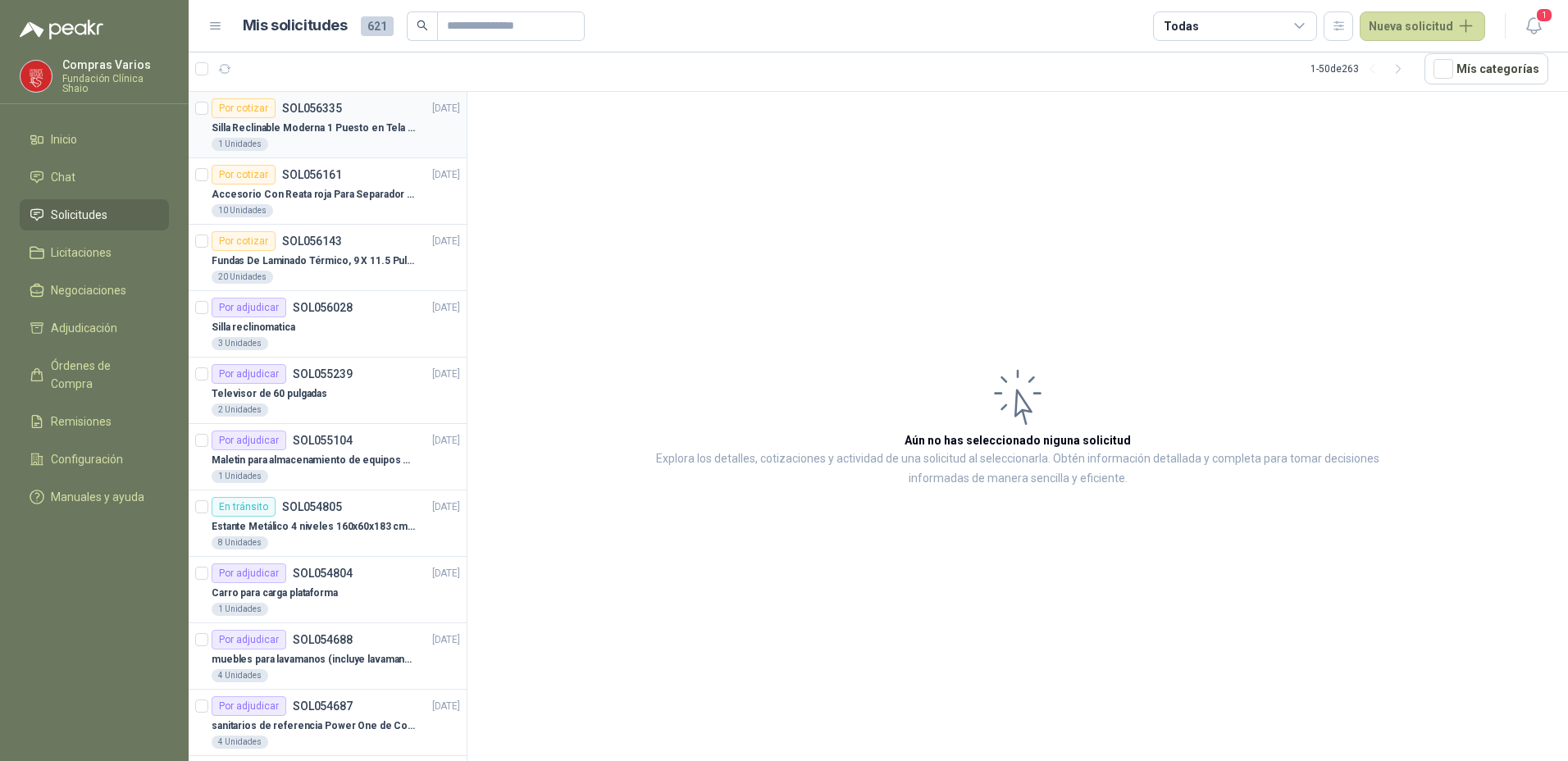
click at [313, 128] on p "Silla Reclinable Moderna 1 Puesto en Tela Mecánica Praxis Elite Living" at bounding box center [314, 128] width 204 height 15
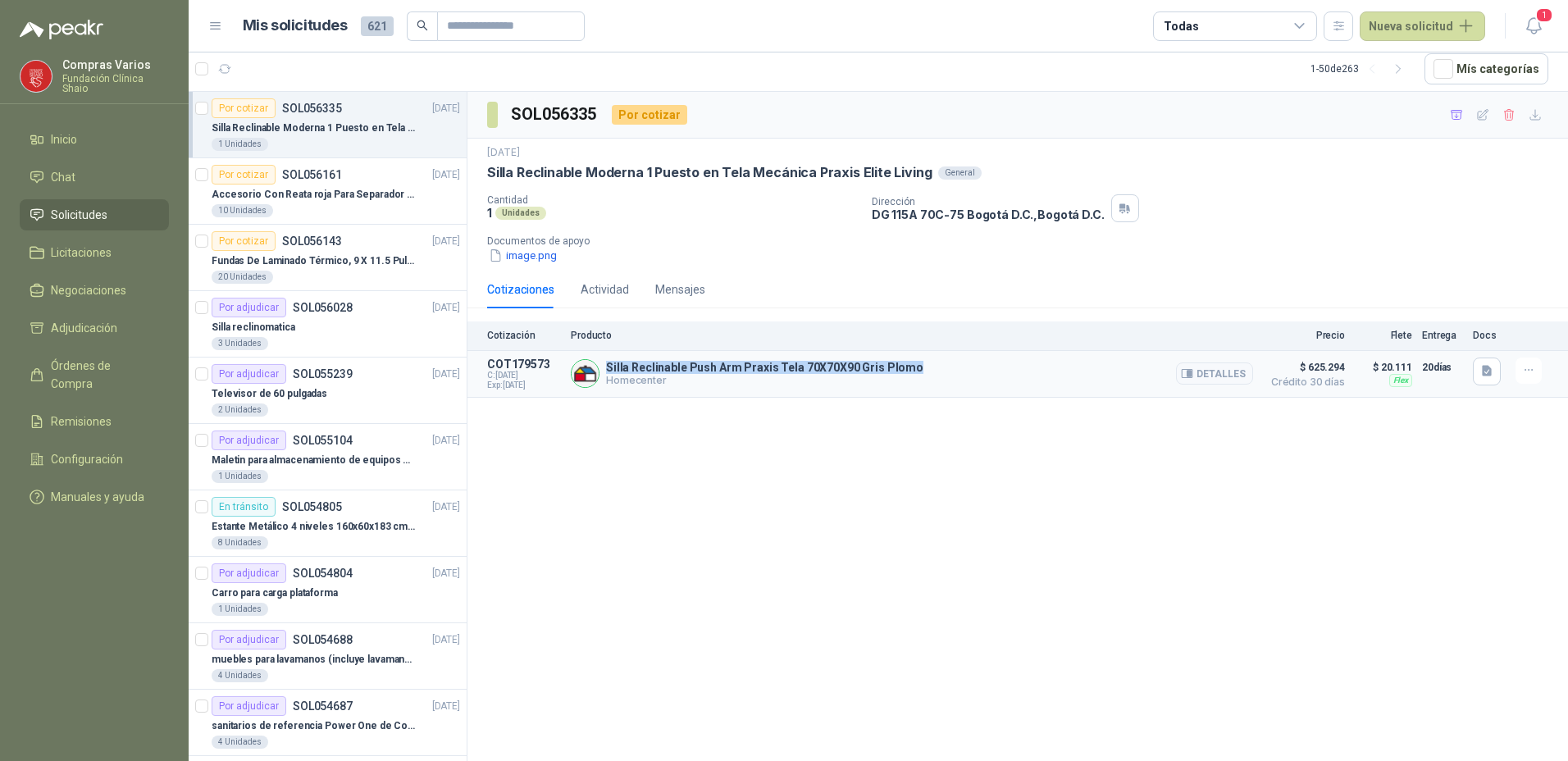
drag, startPoint x: 605, startPoint y: 364, endPoint x: 926, endPoint y: 368, distance: 321.0
click at [926, 368] on div "Silla Reclinable Push Arm Praxis Tela 70X70X90 Gris Plomo Homecenter Detalles" at bounding box center [912, 373] width 682 height 33
copy p "Silla Reclinable Push Arm Praxis Tela 70X70X90 Gris Plomo"
drag, startPoint x: 1310, startPoint y: 366, endPoint x: 1333, endPoint y: 368, distance: 23.1
click at [1333, 368] on span "$ 625.294" at bounding box center [1304, 367] width 82 height 20
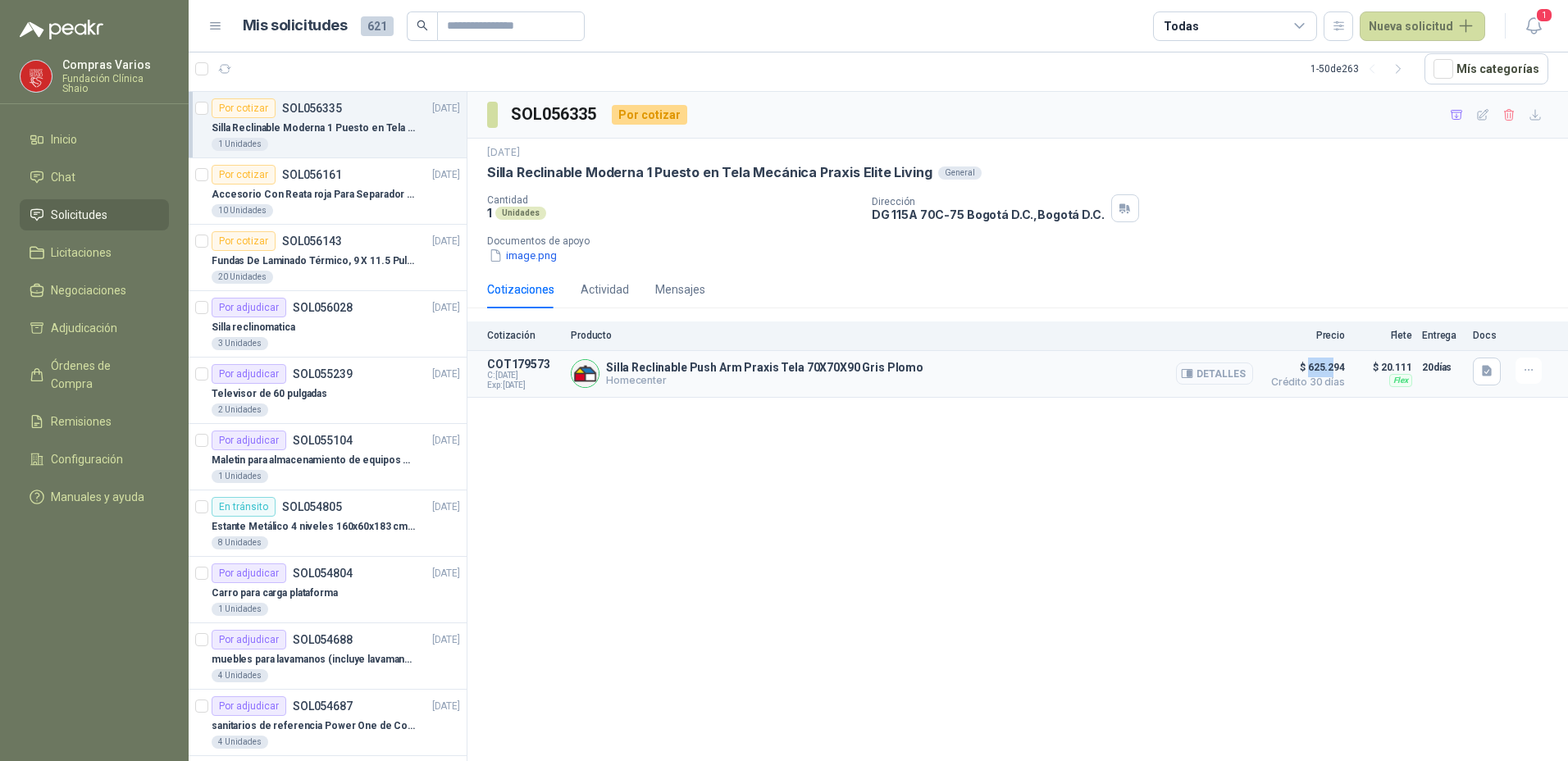
drag, startPoint x: 1333, startPoint y: 368, endPoint x: 1218, endPoint y: 373, distance: 115.1
click at [1218, 373] on button "Detalles" at bounding box center [1214, 372] width 77 height 22
click at [1223, 375] on button "Detalles" at bounding box center [1214, 372] width 77 height 22
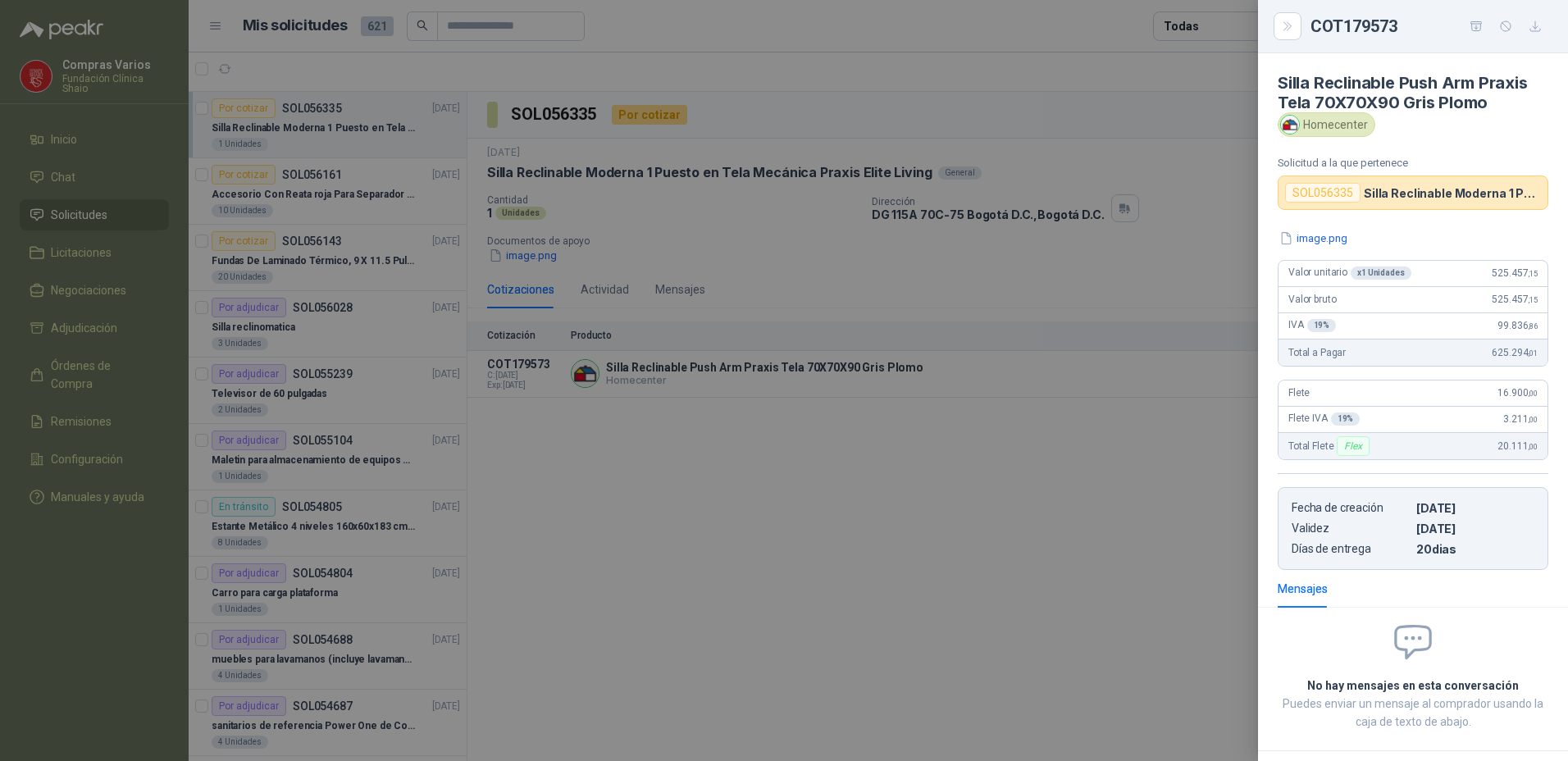
scroll to position [73, 0]
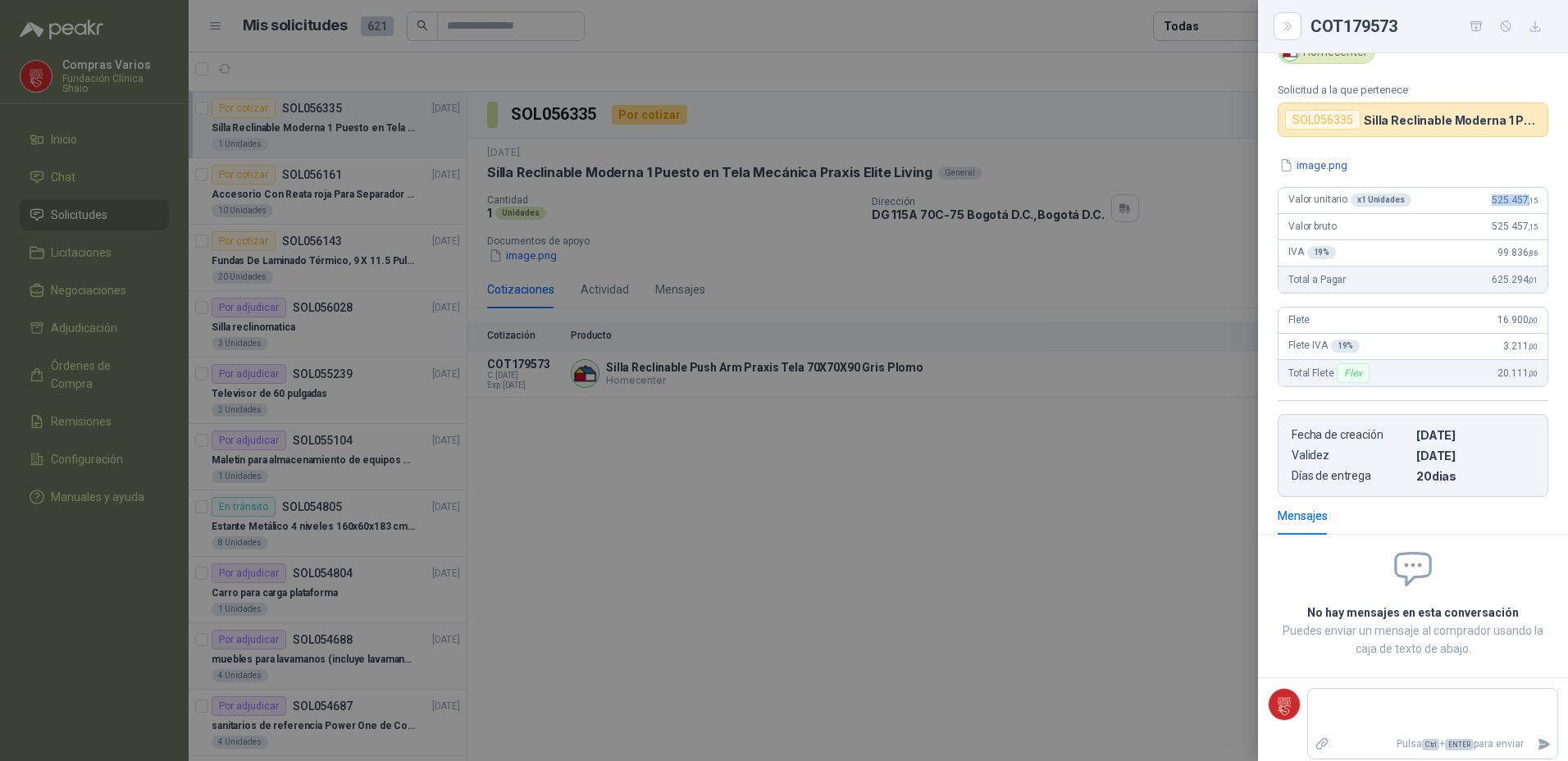
drag, startPoint x: 1478, startPoint y: 202, endPoint x: 1518, endPoint y: 199, distance: 40.1
click at [1518, 199] on div "Valor unitario x 1 Unidades 525.457 ,15" at bounding box center [1412, 201] width 269 height 27
copy span "525.457 ,"
click at [601, 494] on div at bounding box center [784, 380] width 1568 height 761
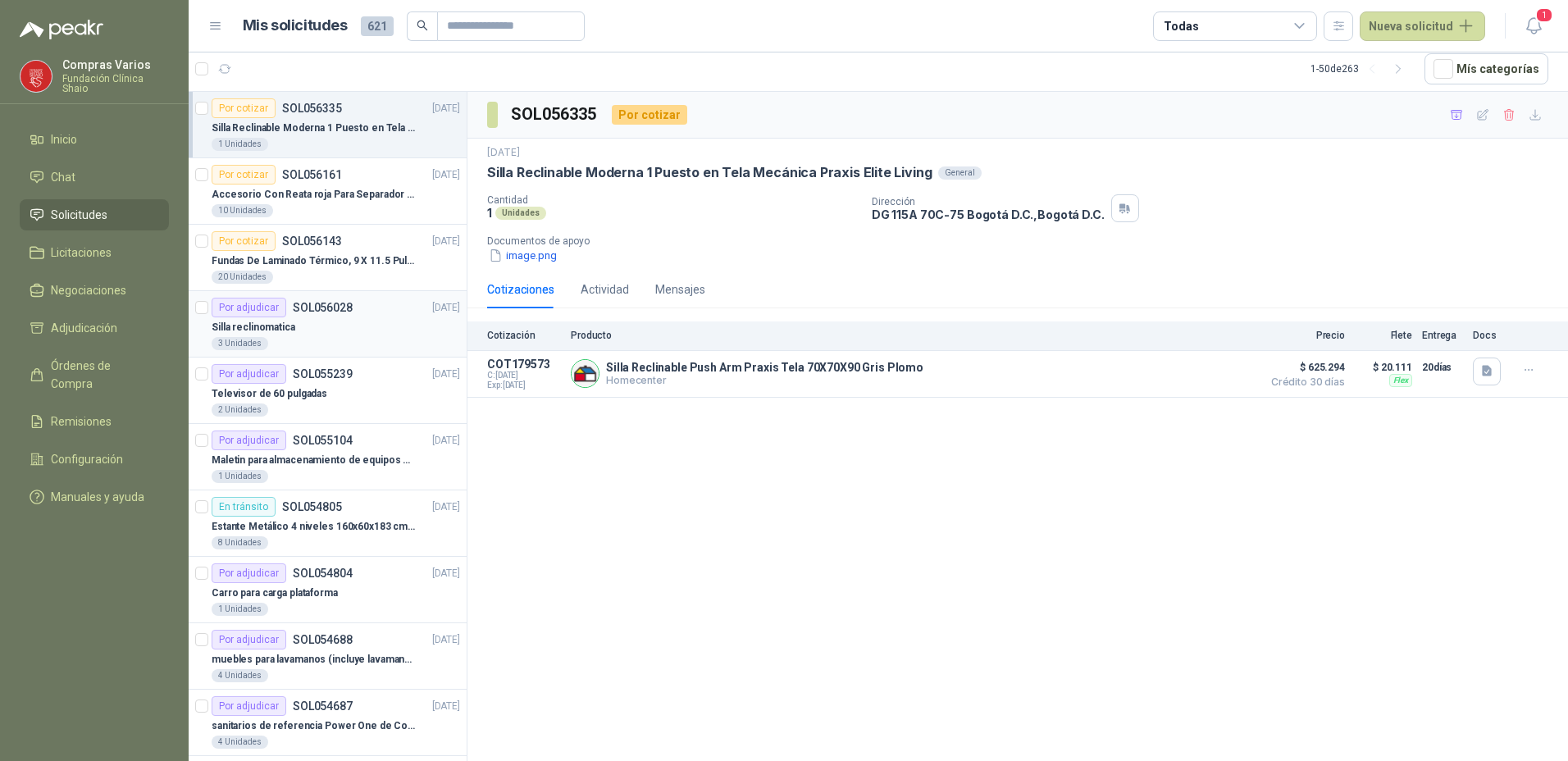
click at [296, 314] on div "Por adjudicar SOL056028" at bounding box center [282, 307] width 141 height 20
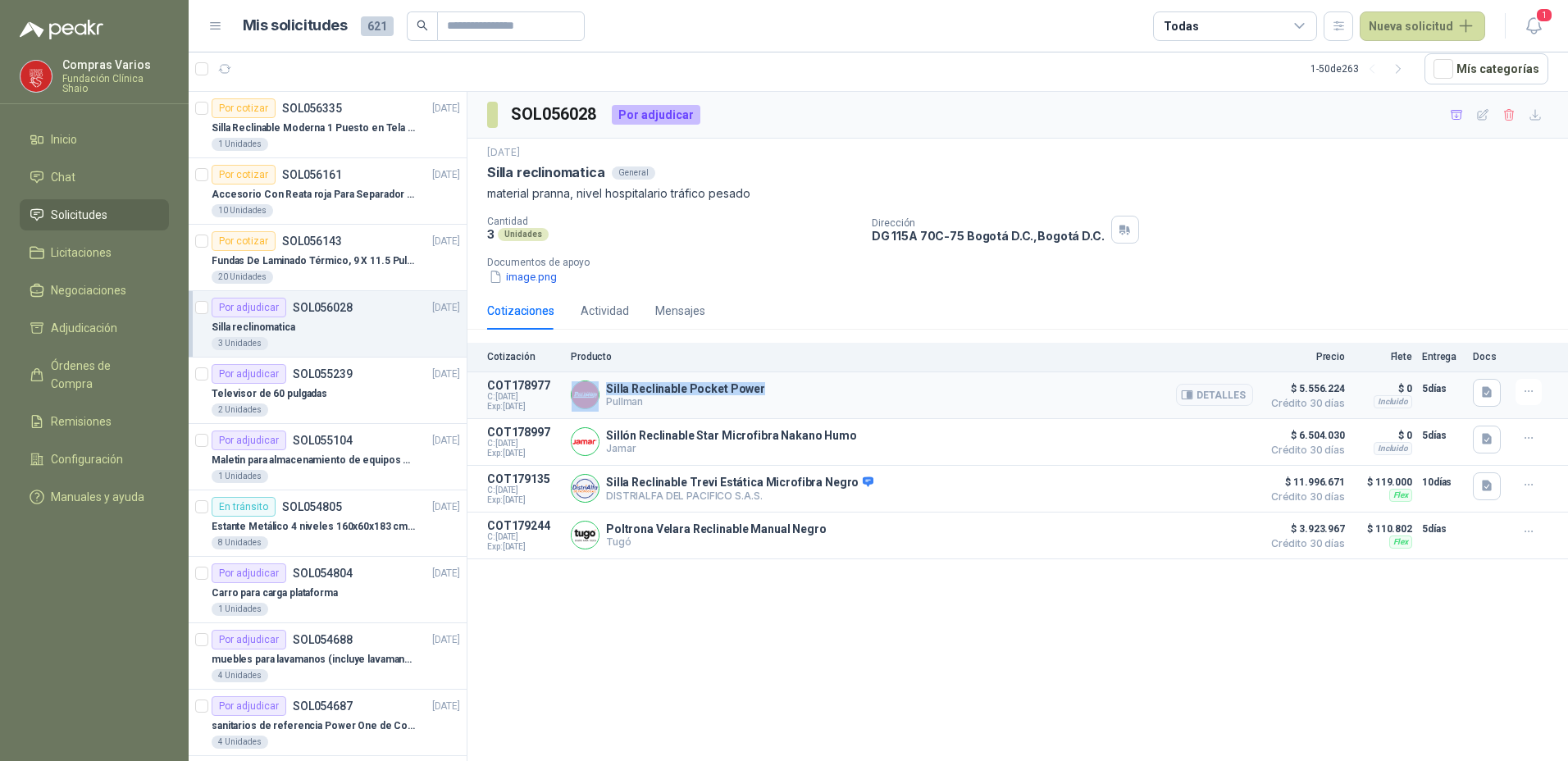
drag, startPoint x: 602, startPoint y: 388, endPoint x: 770, endPoint y: 390, distance: 168.0
click at [770, 390] on div "Silla Reclinable Pocket Power [PERSON_NAME] Detalles" at bounding box center [912, 395] width 682 height 33
copy div "Silla Reclinable Pocket Power"
click at [1237, 392] on button "Detalles" at bounding box center [1214, 394] width 77 height 22
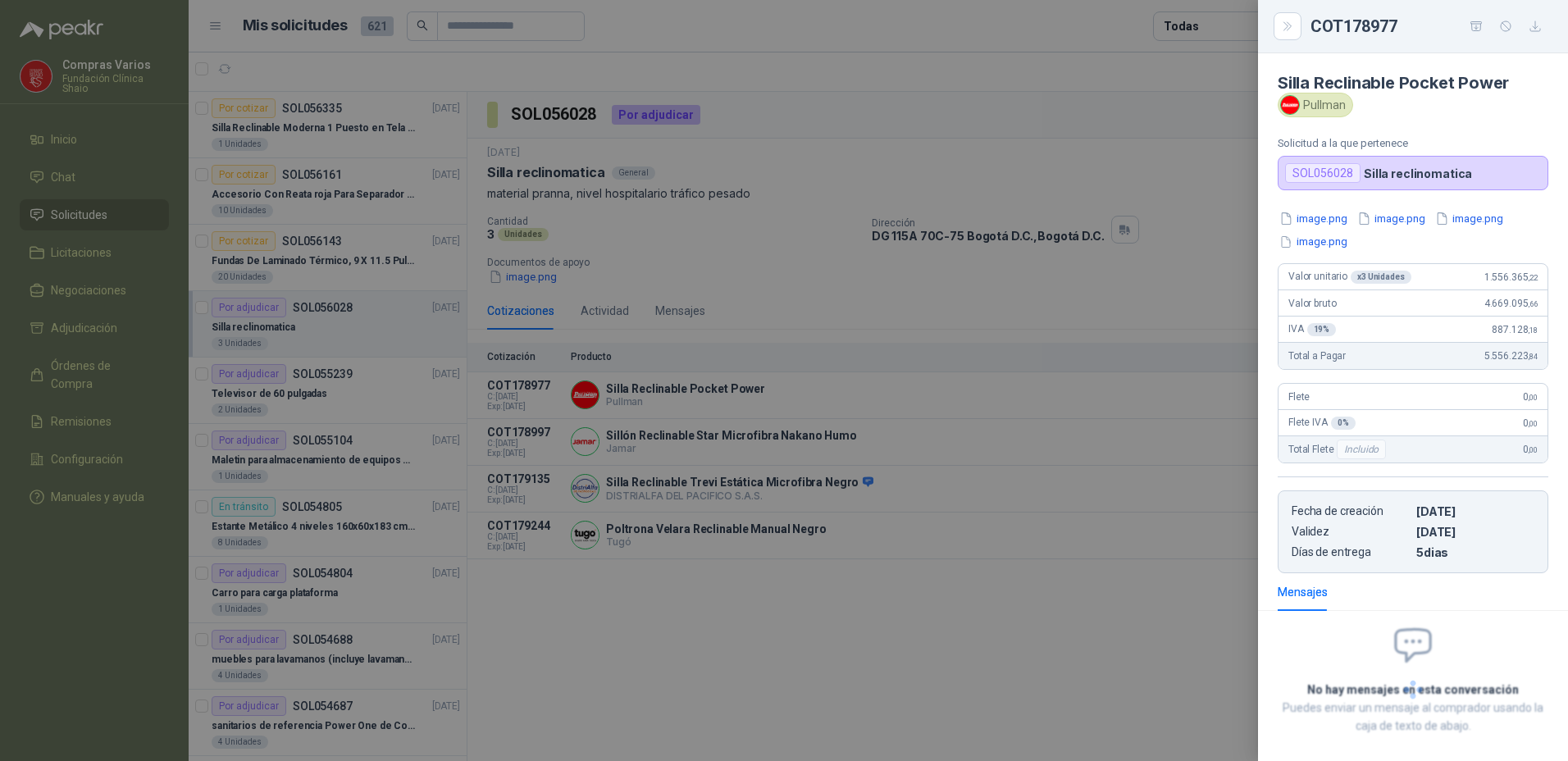
scroll to position [77, 0]
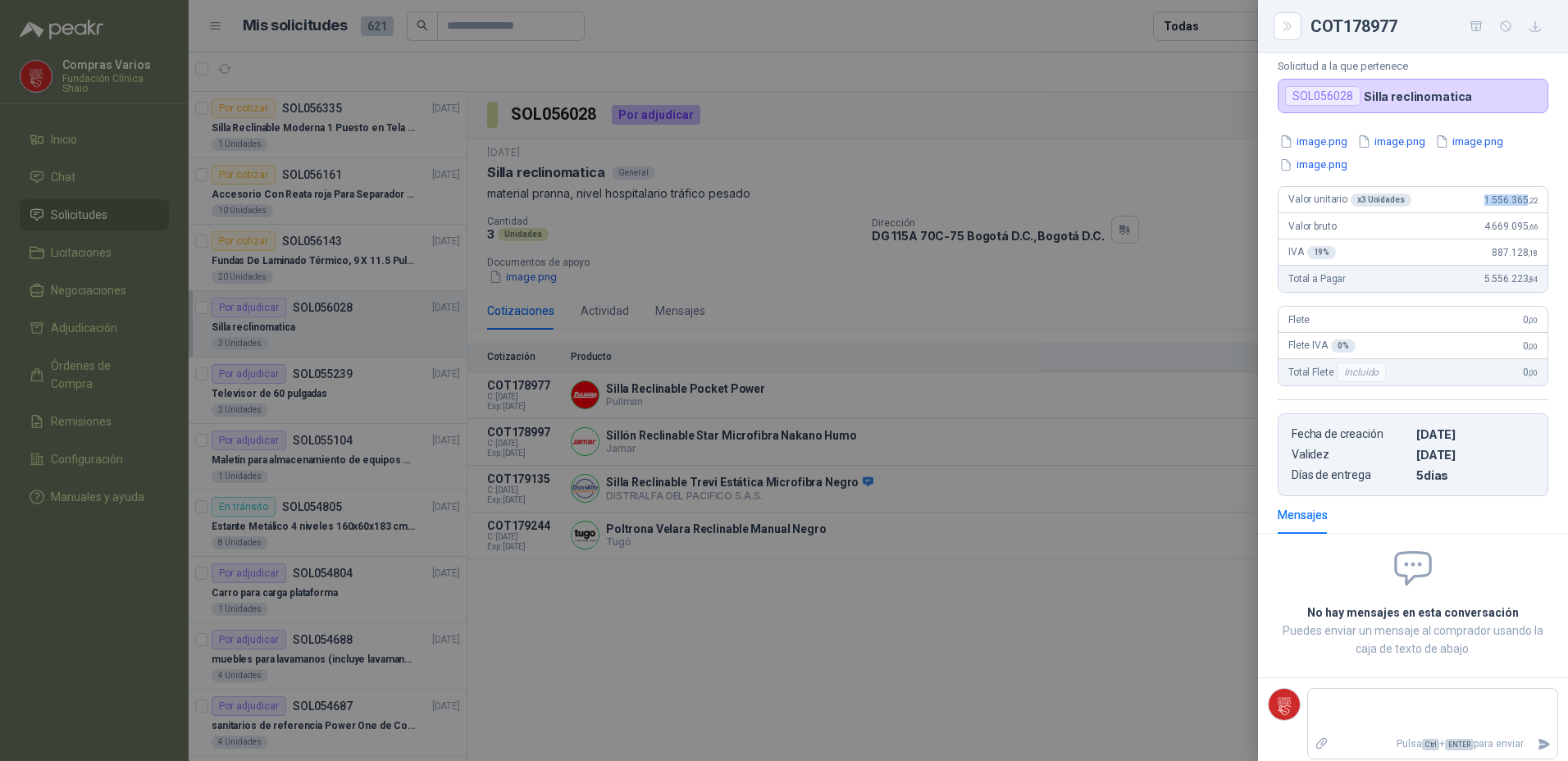
drag, startPoint x: 1469, startPoint y: 202, endPoint x: 1513, endPoint y: 206, distance: 44.2
click at [1513, 206] on div "Valor unitario x 3 Unidades 1.556.365 ,22" at bounding box center [1412, 200] width 269 height 27
copy span "1.556.365"
click at [724, 581] on div at bounding box center [784, 380] width 1568 height 761
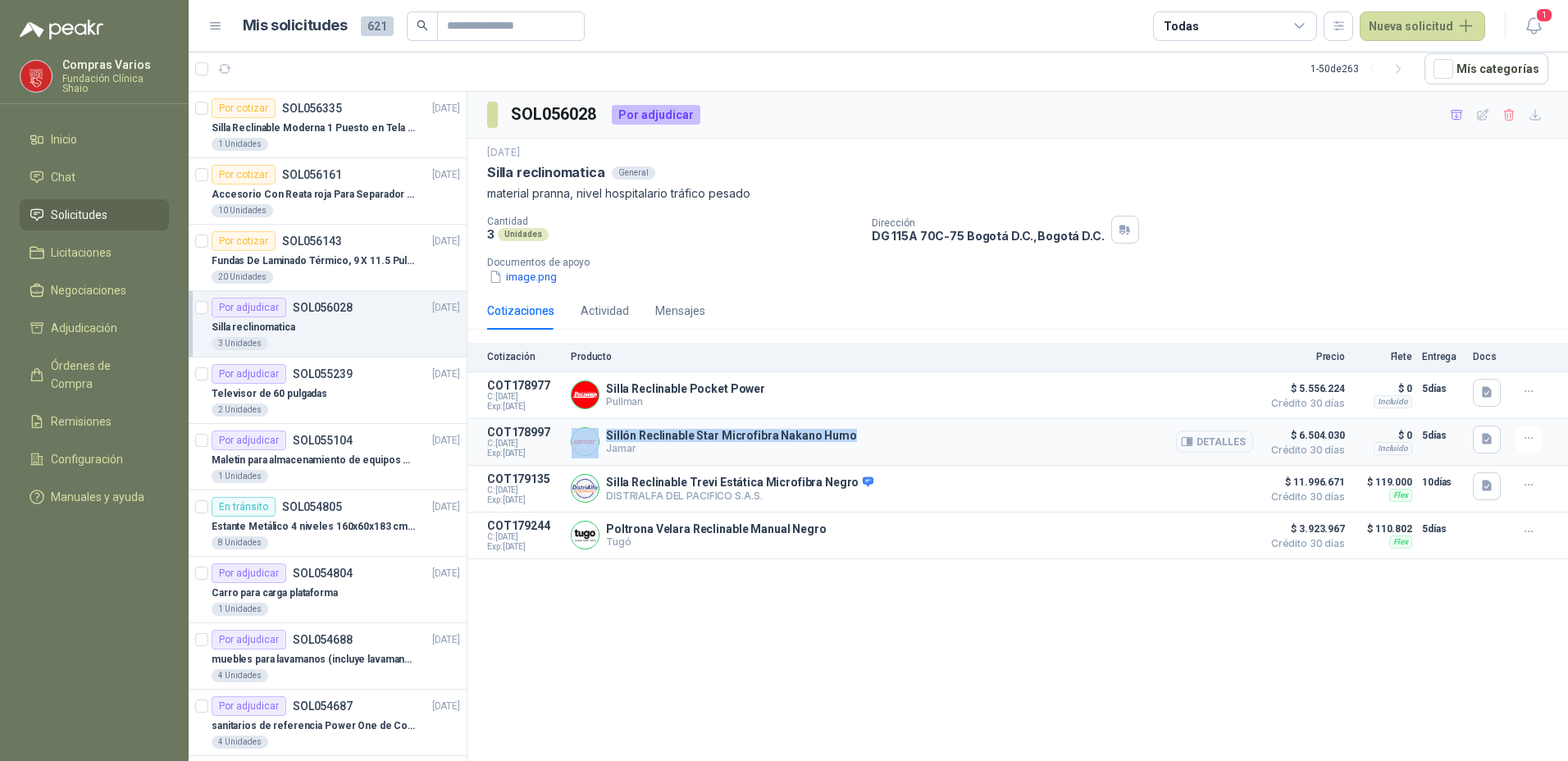
drag, startPoint x: 601, startPoint y: 432, endPoint x: 845, endPoint y: 437, distance: 244.1
click at [845, 437] on div "Sillón Reclinable Star Microfibra [PERSON_NAME] Humo Jamar Detalles" at bounding box center [912, 442] width 682 height 33
copy div "Sillón Reclinable Star Microfibra Nakano Humo"
click at [1225, 442] on button "Detalles" at bounding box center [1214, 441] width 77 height 22
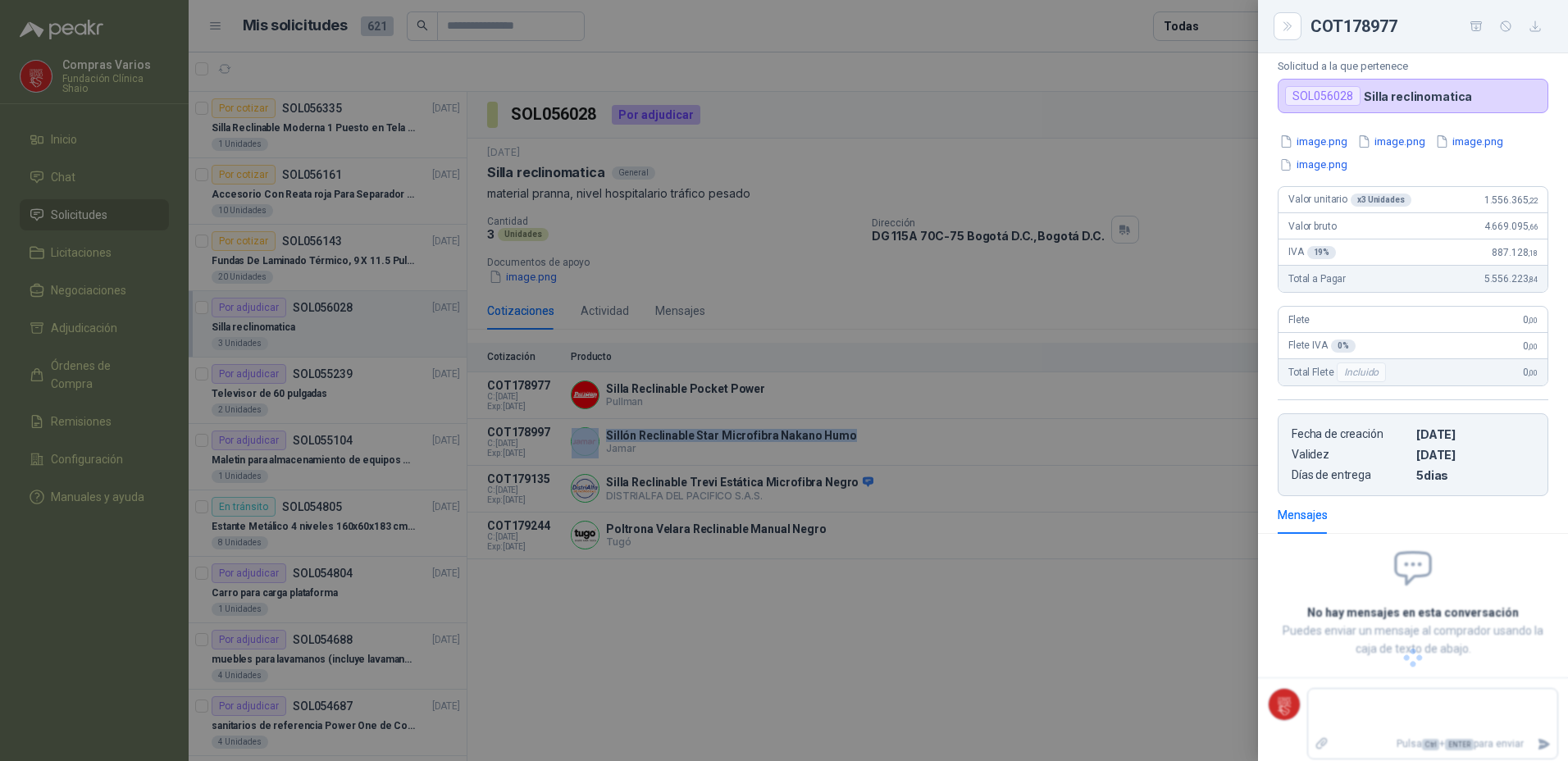
scroll to position [97, 0]
drag, startPoint x: 1472, startPoint y: 199, endPoint x: 1513, endPoint y: 202, distance: 41.1
click at [1513, 202] on span "1.821.857 ,14" at bounding box center [1511, 200] width 53 height 11
copy span "1.821.857"
click at [636, 392] on div at bounding box center [784, 380] width 1568 height 761
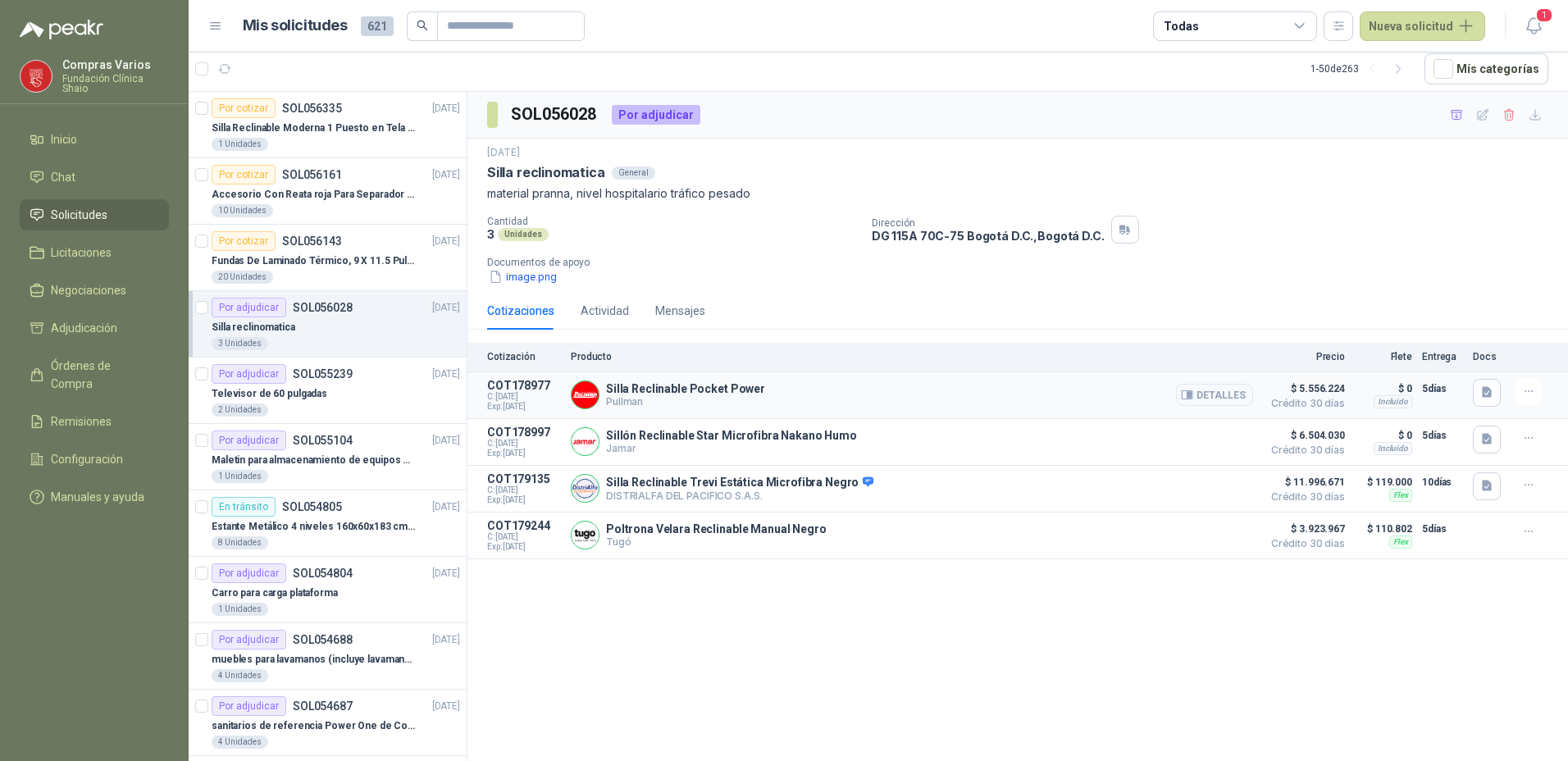
click at [581, 393] on img at bounding box center [585, 394] width 27 height 27
click at [647, 400] on p "Pullman" at bounding box center [685, 401] width 159 height 12
